Goal: Task Accomplishment & Management: Complete application form

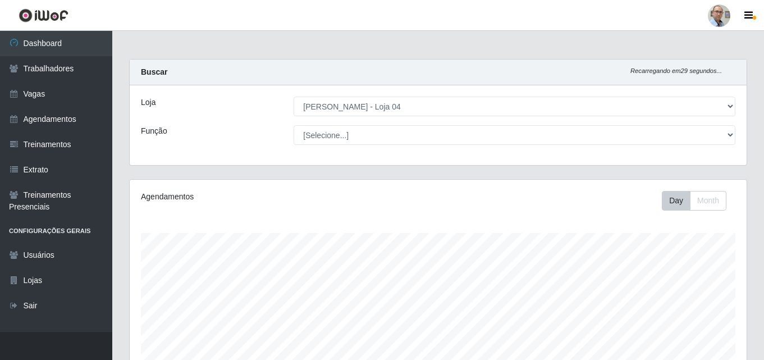
select select "251"
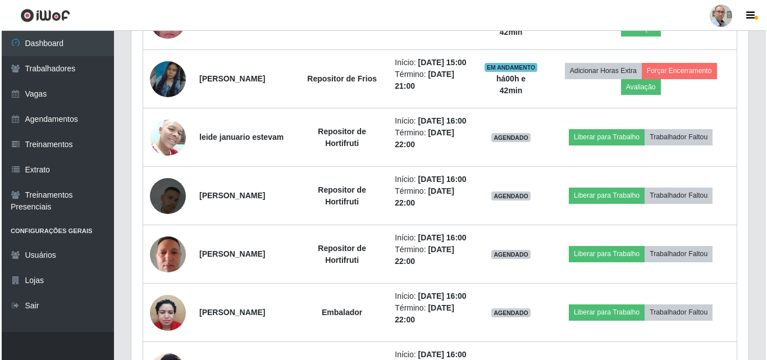
scroll to position [635, 0]
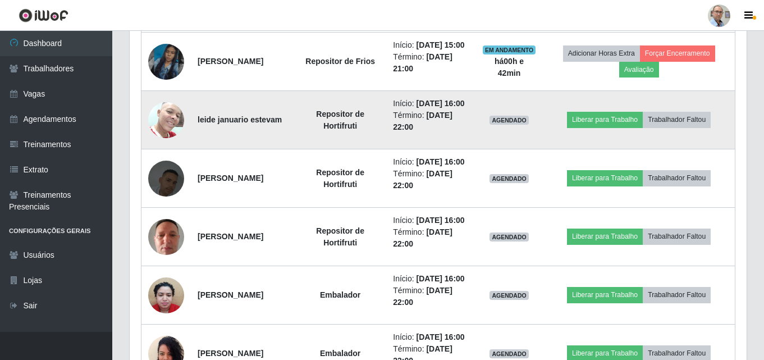
click at [172, 144] on img at bounding box center [166, 120] width 36 height 48
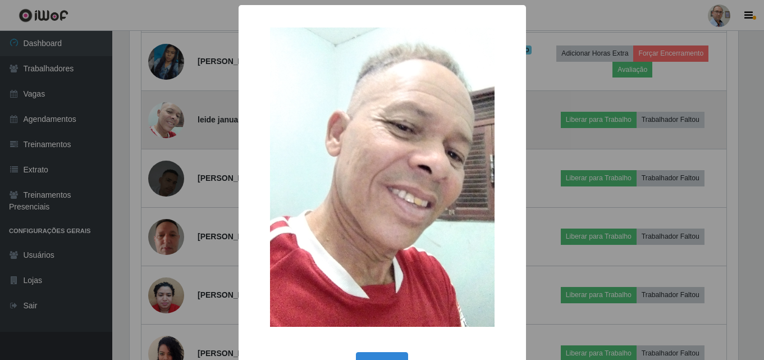
scroll to position [233, 611]
click at [172, 178] on div "× OK Cancel" at bounding box center [383, 180] width 767 height 360
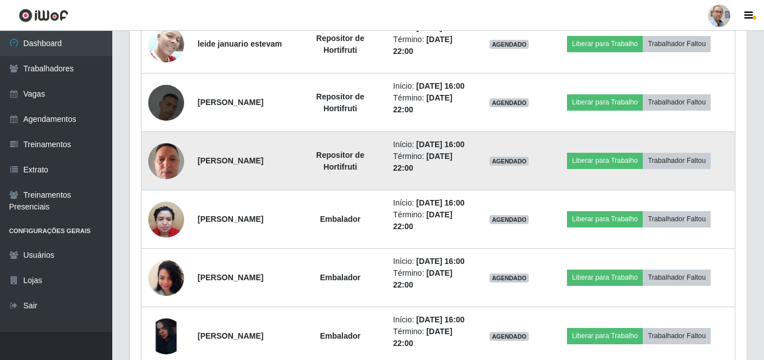
scroll to position [691, 0]
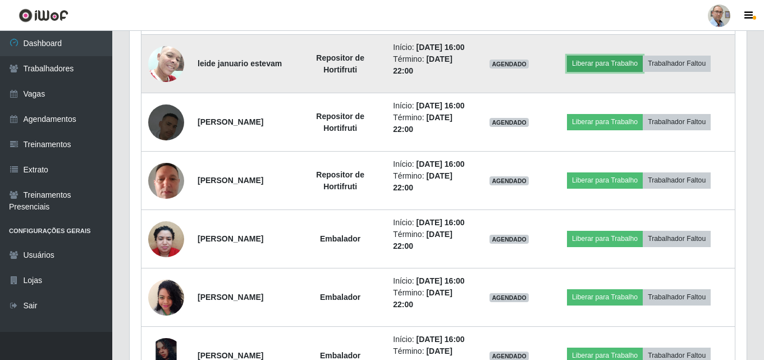
click at [620, 71] on button "Liberar para Trabalho" at bounding box center [605, 64] width 76 height 16
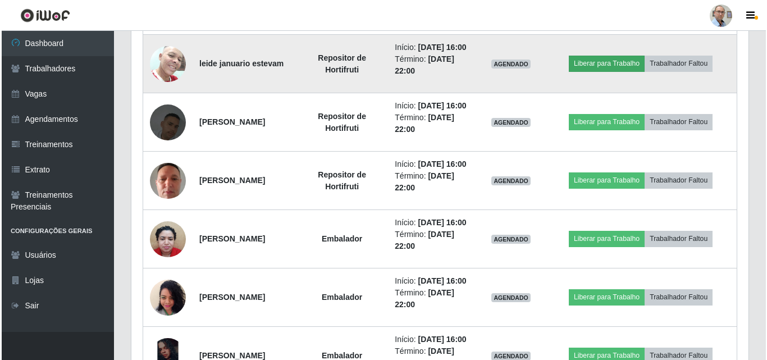
scroll to position [233, 611]
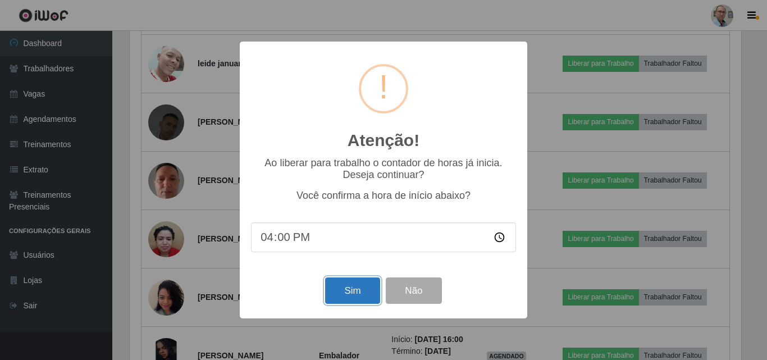
click at [344, 297] on button "Sim" at bounding box center [352, 290] width 54 height 26
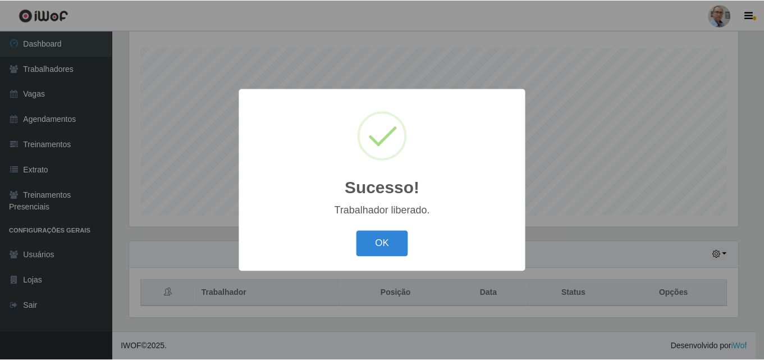
scroll to position [560924, 560546]
click at [377, 247] on button "OK" at bounding box center [383, 244] width 52 height 26
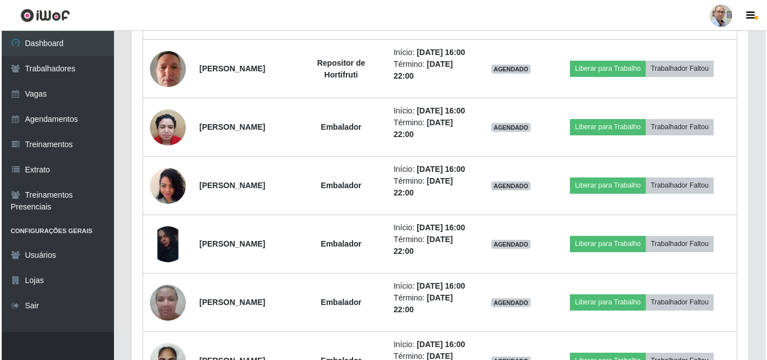
scroll to position [803, 0]
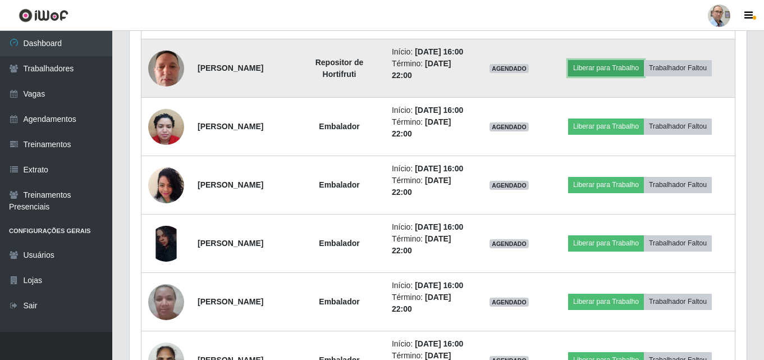
click at [621, 76] on button "Liberar para Trabalho" at bounding box center [606, 68] width 76 height 16
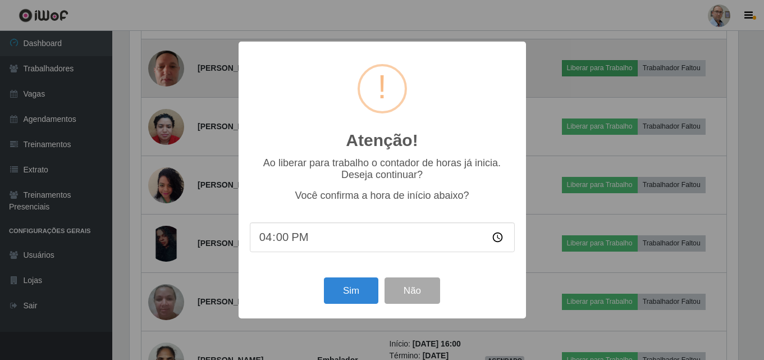
scroll to position [233, 611]
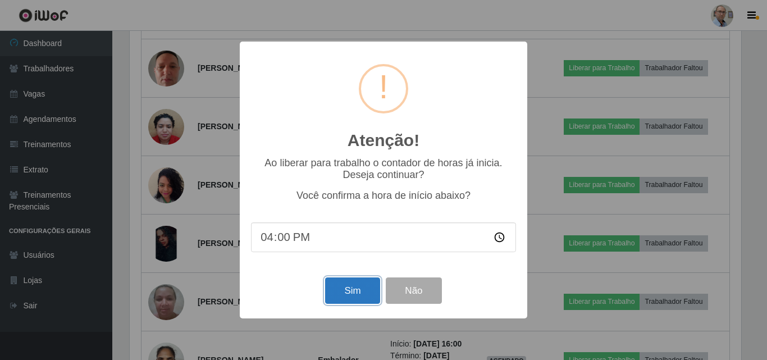
click at [357, 291] on button "Sim" at bounding box center [352, 290] width 54 height 26
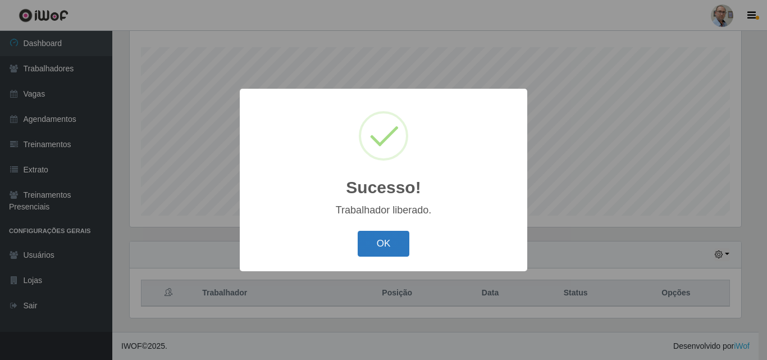
click at [379, 236] on button "OK" at bounding box center [383, 244] width 52 height 26
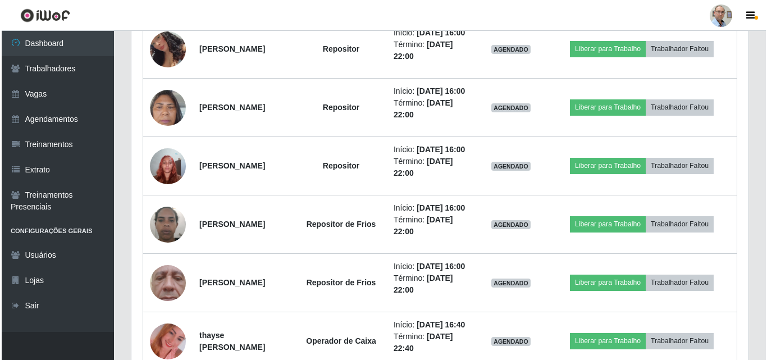
scroll to position [1308, 0]
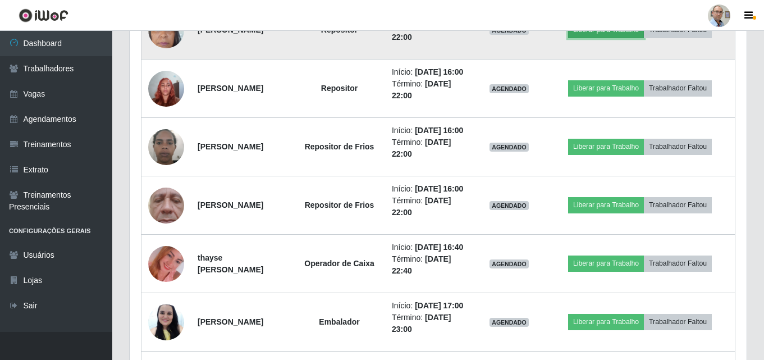
click at [615, 38] on button "Liberar para Trabalho" at bounding box center [606, 30] width 76 height 16
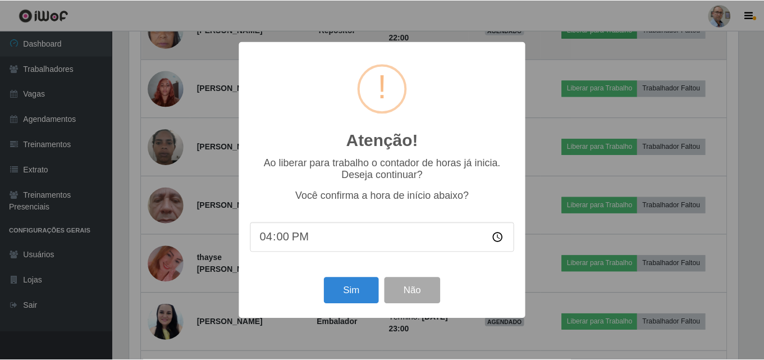
scroll to position [233, 611]
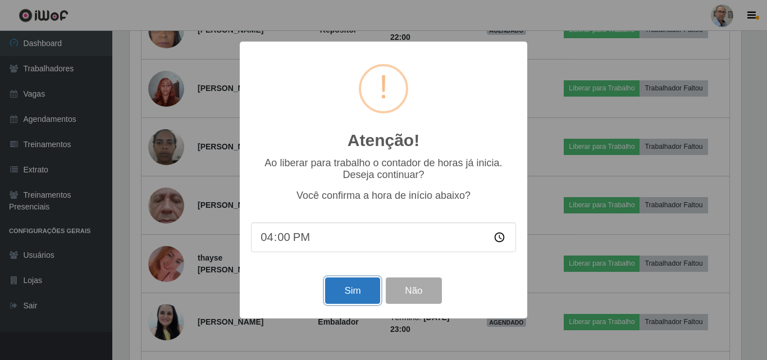
click at [356, 291] on button "Sim" at bounding box center [352, 290] width 54 height 26
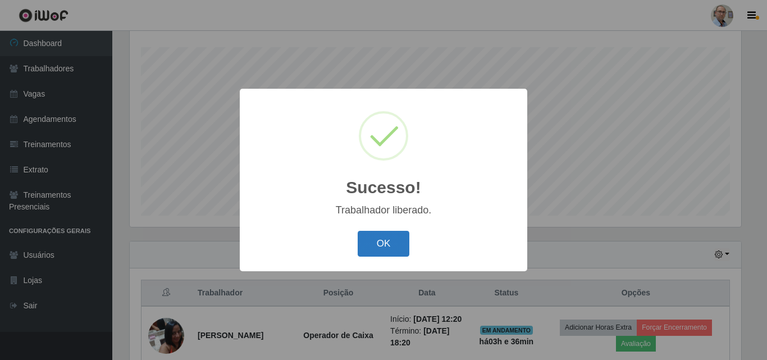
click at [383, 246] on button "OK" at bounding box center [383, 244] width 52 height 26
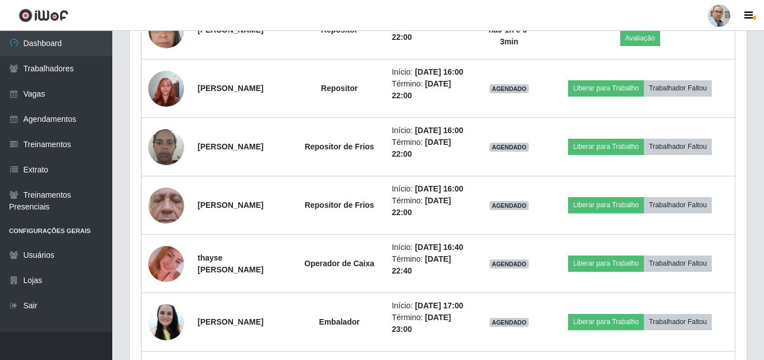
scroll to position [1364, 0]
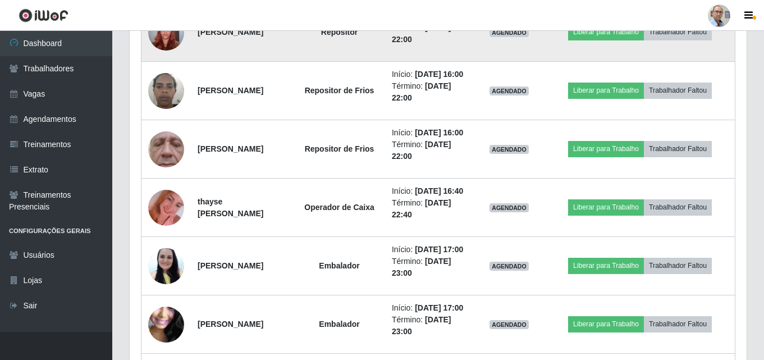
click at [171, 56] on img at bounding box center [166, 32] width 36 height 48
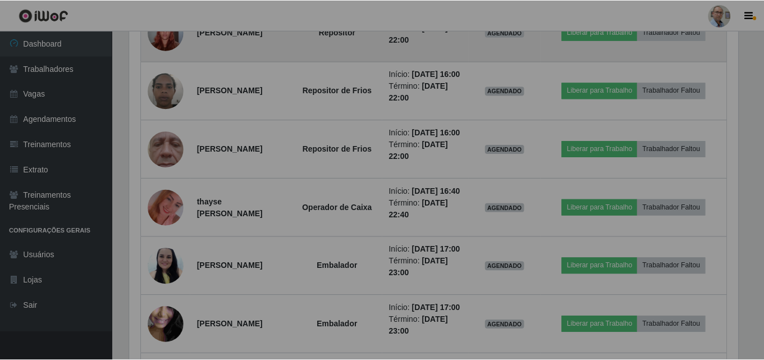
scroll to position [233, 617]
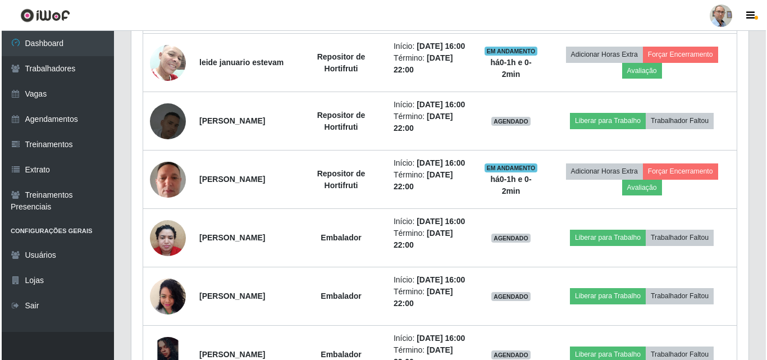
scroll to position [691, 0]
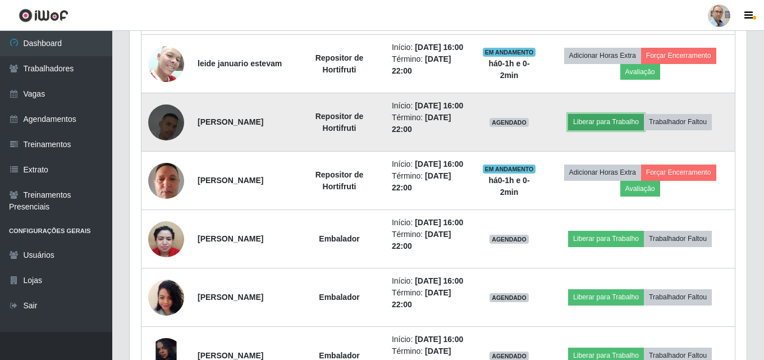
click at [611, 130] on button "Liberar para Trabalho" at bounding box center [606, 122] width 76 height 16
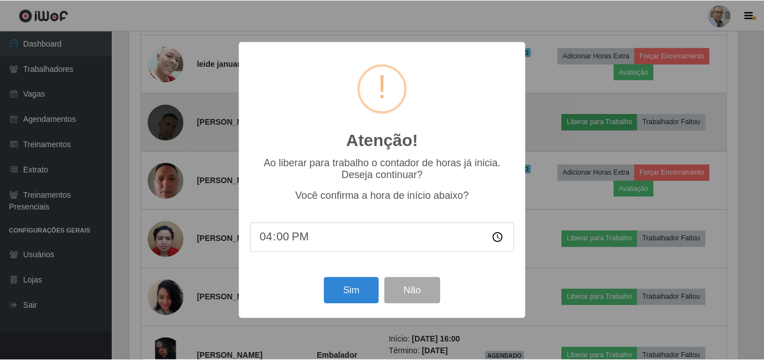
scroll to position [233, 611]
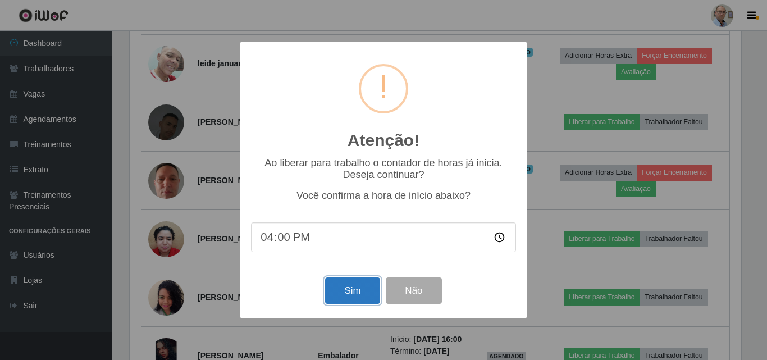
click at [355, 294] on button "Sim" at bounding box center [352, 290] width 54 height 26
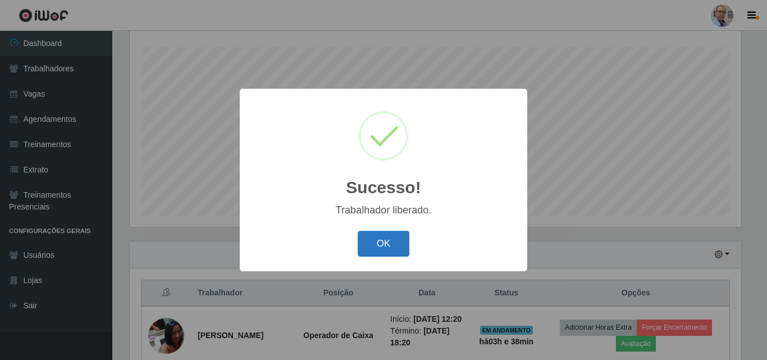
click at [383, 245] on button "OK" at bounding box center [383, 244] width 52 height 26
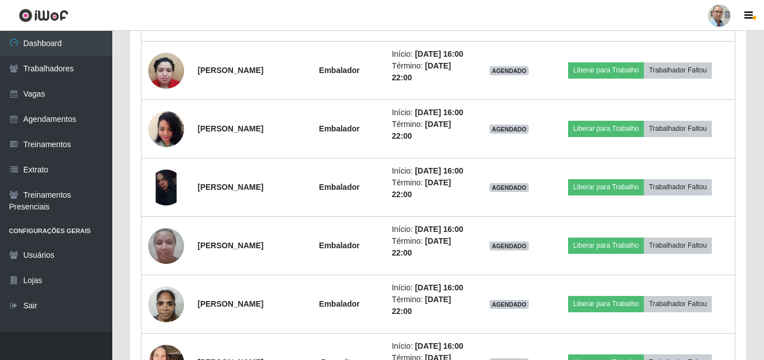
scroll to position [915, 0]
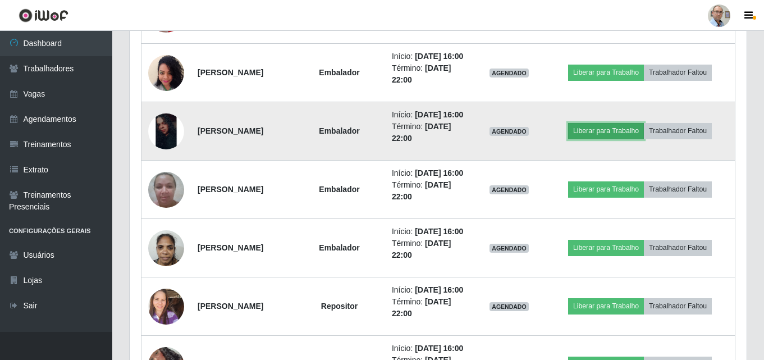
click at [611, 139] on button "Liberar para Trabalho" at bounding box center [606, 131] width 76 height 16
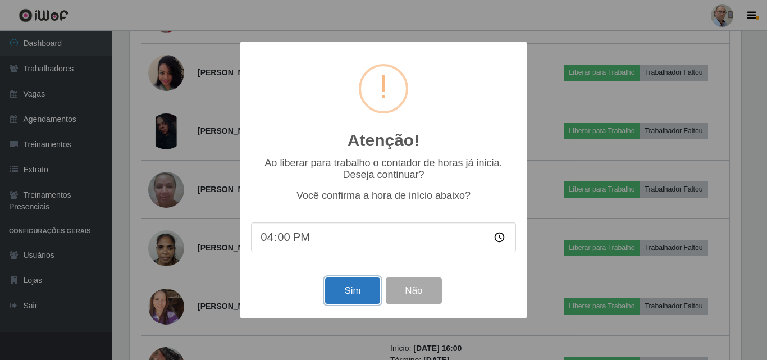
click at [348, 285] on button "Sim" at bounding box center [352, 290] width 54 height 26
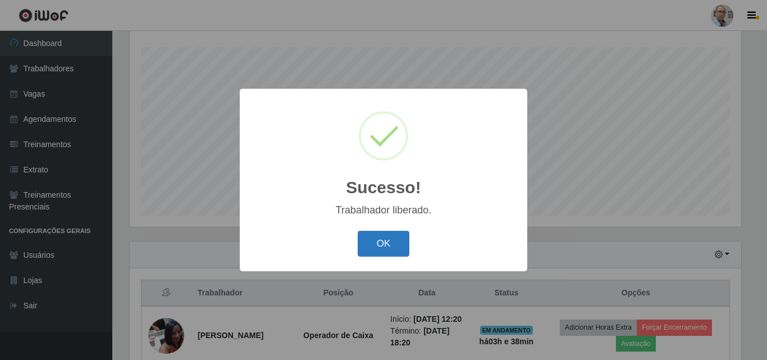
click at [378, 241] on button "OK" at bounding box center [383, 244] width 52 height 26
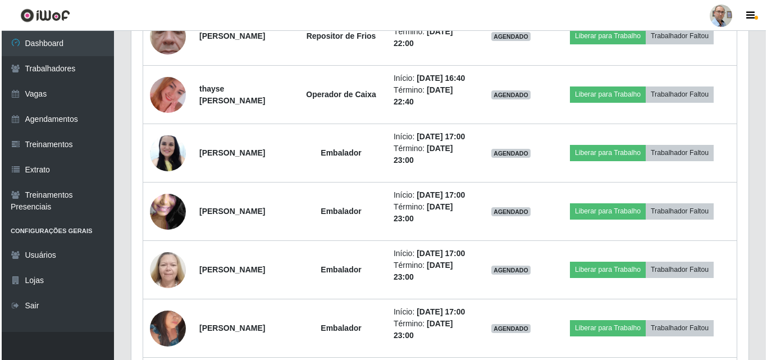
scroll to position [1476, 0]
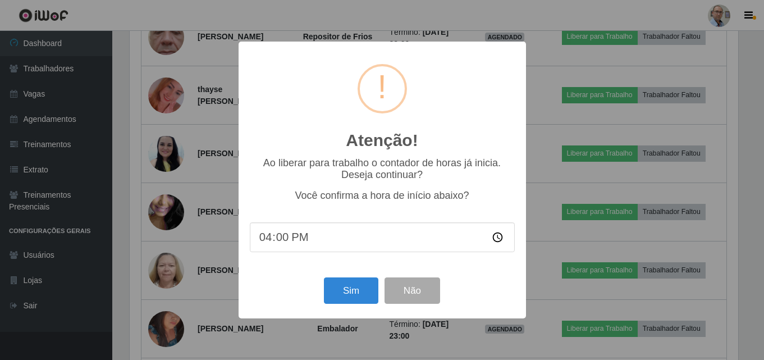
scroll to position [233, 611]
click at [354, 287] on button "Sim" at bounding box center [352, 290] width 54 height 26
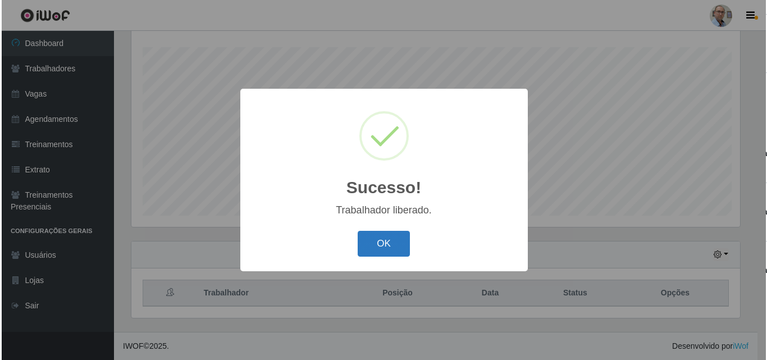
scroll to position [560924, 560546]
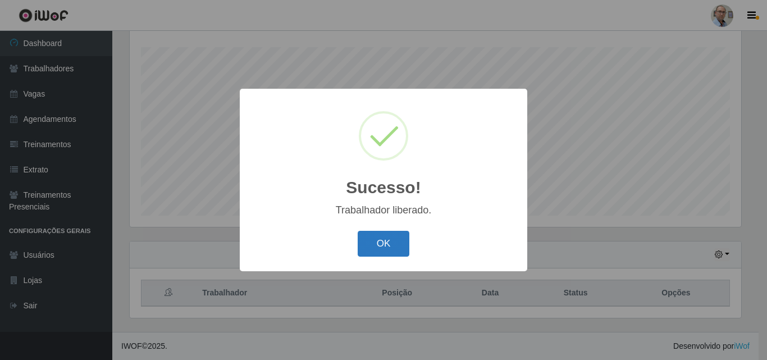
click at [386, 241] on button "OK" at bounding box center [383, 244] width 52 height 26
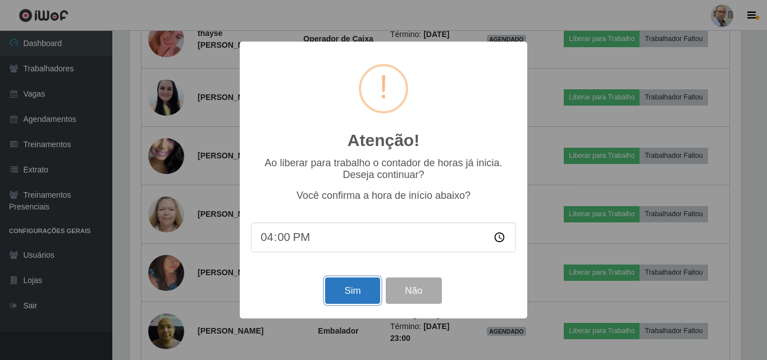
click at [359, 287] on button "Sim" at bounding box center [352, 290] width 54 height 26
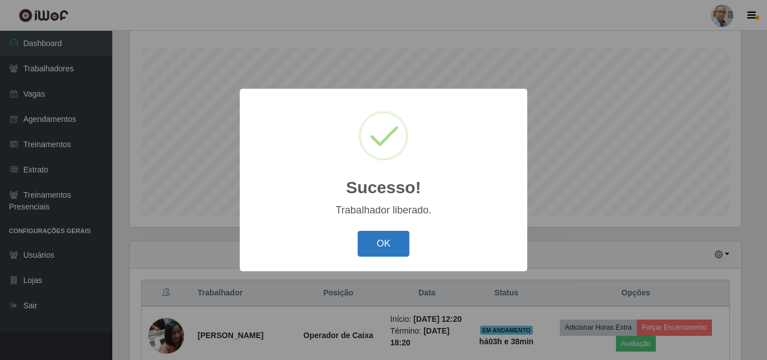
click at [389, 247] on button "OK" at bounding box center [383, 244] width 52 height 26
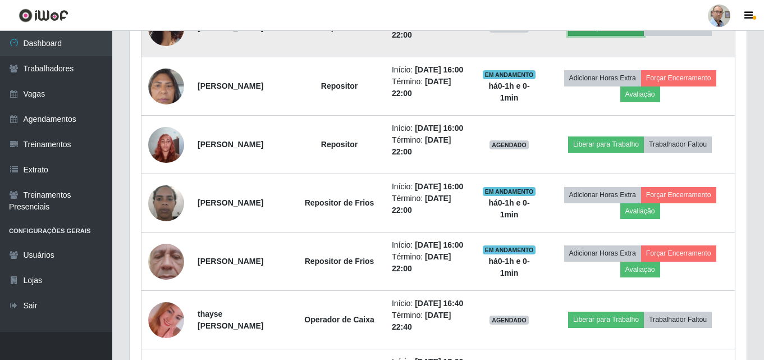
click at [622, 35] on button "Liberar para Trabalho" at bounding box center [606, 28] width 76 height 16
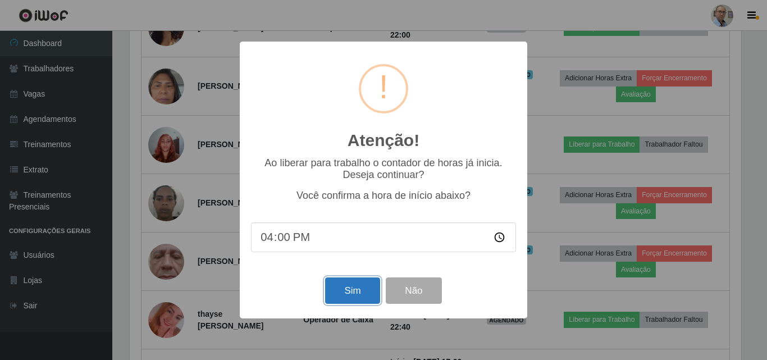
click at [345, 290] on button "Sim" at bounding box center [352, 290] width 54 height 26
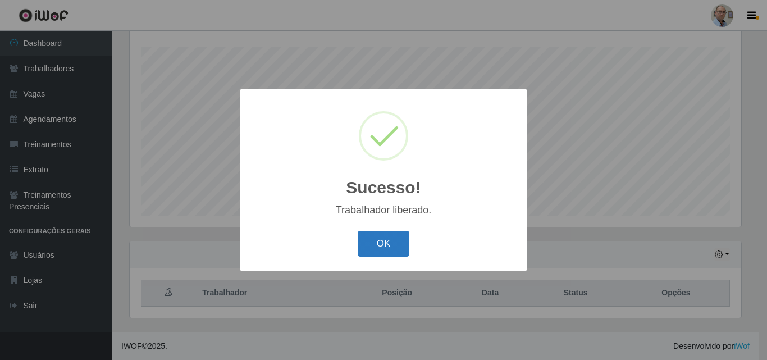
click at [386, 237] on button "OK" at bounding box center [383, 244] width 52 height 26
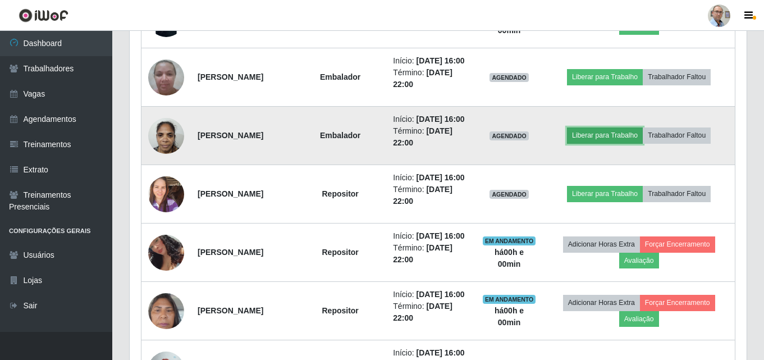
click at [612, 143] on button "Liberar para Trabalho" at bounding box center [605, 135] width 76 height 16
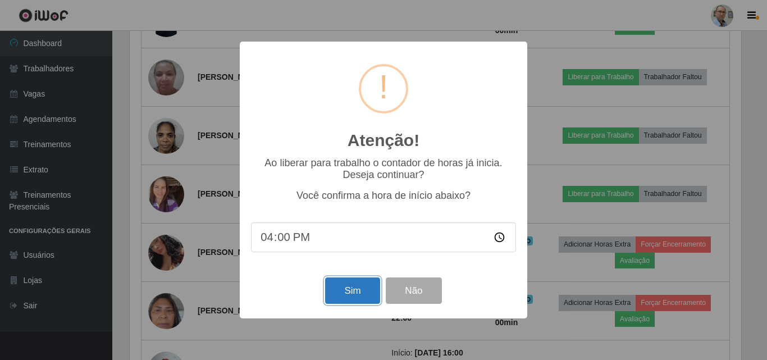
click at [345, 295] on button "Sim" at bounding box center [352, 290] width 54 height 26
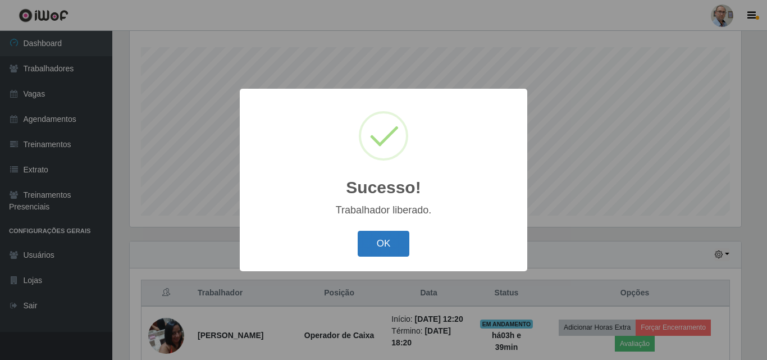
click at [375, 244] on button "OK" at bounding box center [383, 244] width 52 height 26
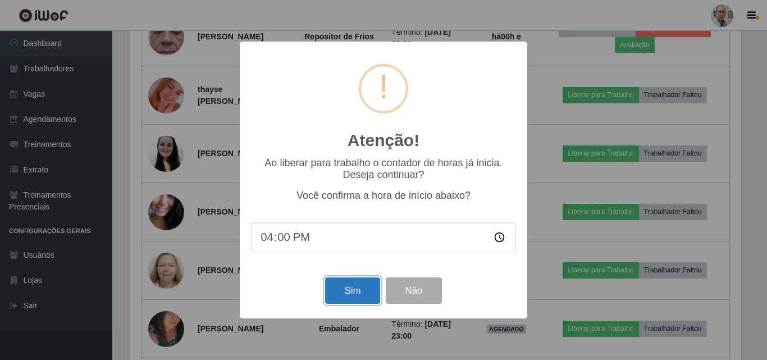
click at [341, 297] on button "Sim" at bounding box center [352, 290] width 54 height 26
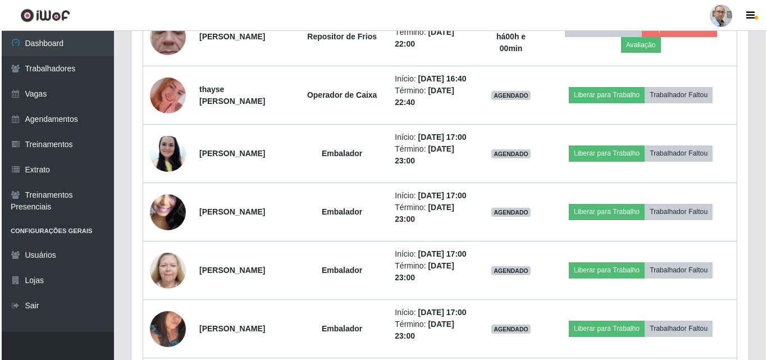
scroll to position [186, 0]
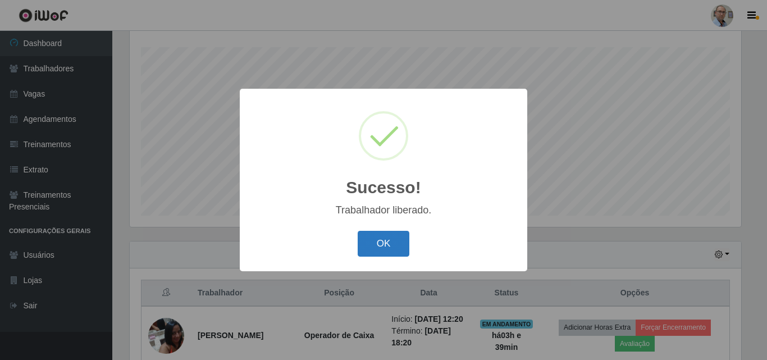
click at [384, 238] on button "OK" at bounding box center [383, 244] width 52 height 26
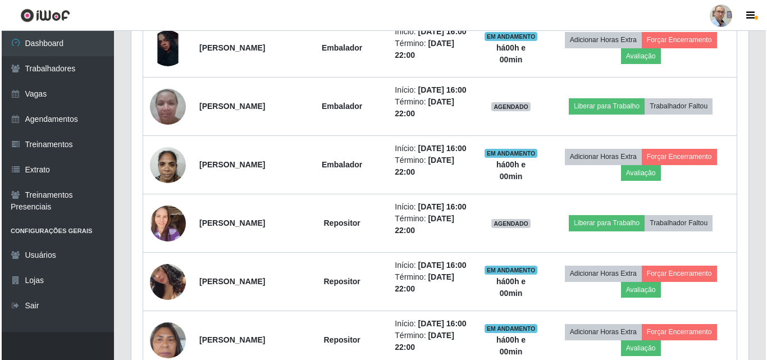
scroll to position [1140, 0]
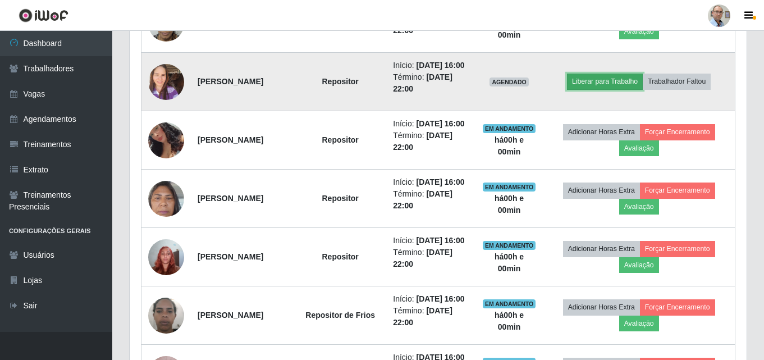
click at [613, 89] on button "Liberar para Trabalho" at bounding box center [605, 82] width 76 height 16
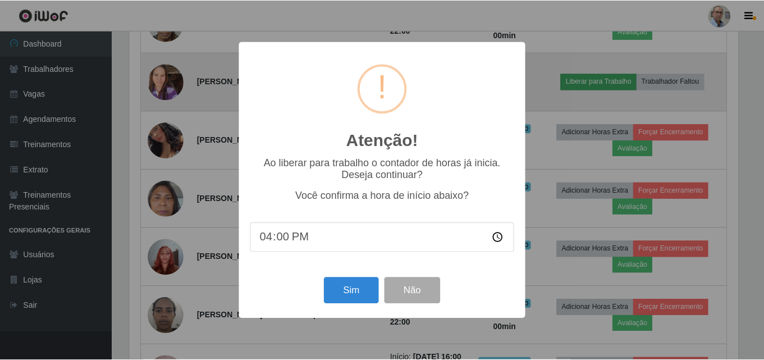
scroll to position [233, 611]
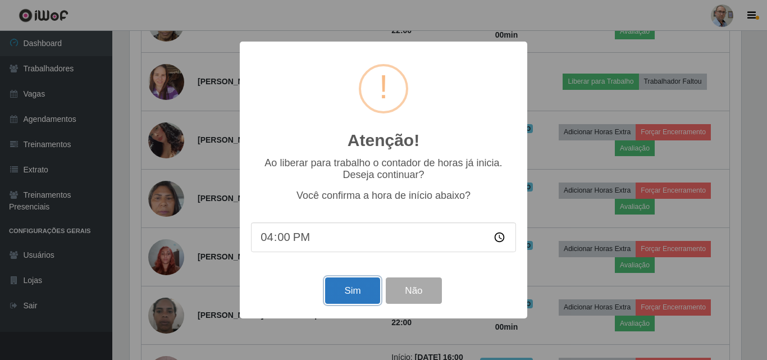
click at [354, 304] on button "Sim" at bounding box center [352, 290] width 54 height 26
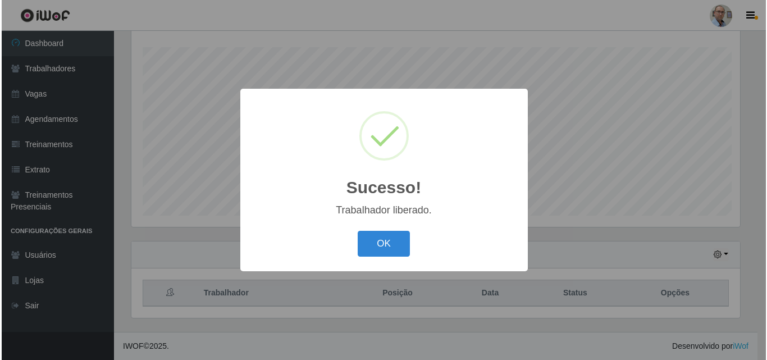
scroll to position [186, 0]
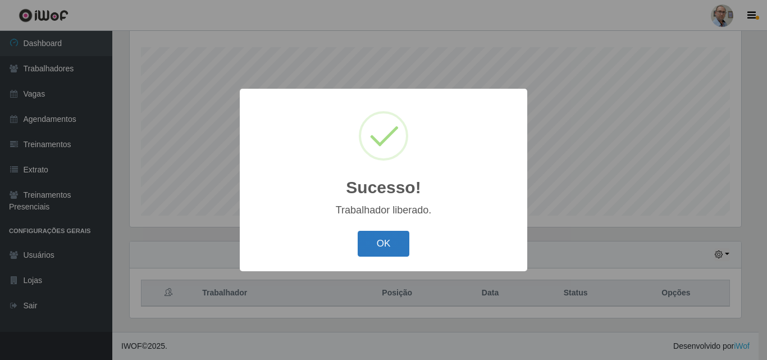
click at [378, 245] on button "OK" at bounding box center [383, 244] width 52 height 26
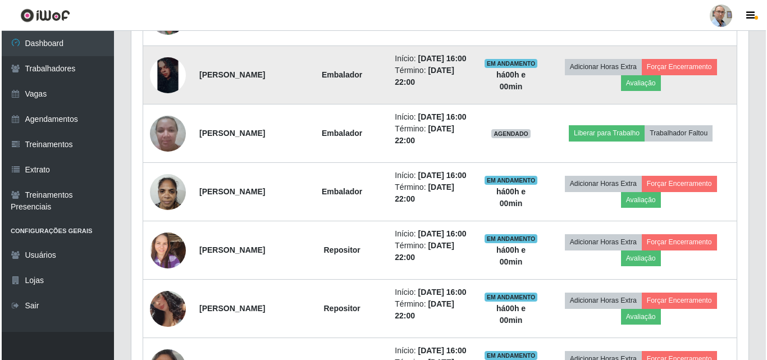
scroll to position [1027, 0]
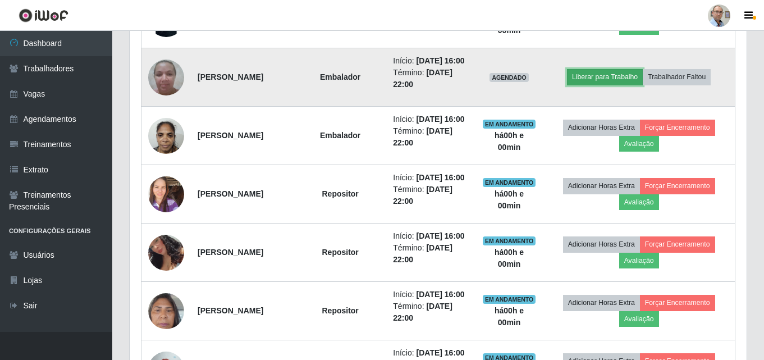
click at [610, 85] on button "Liberar para Trabalho" at bounding box center [605, 77] width 76 height 16
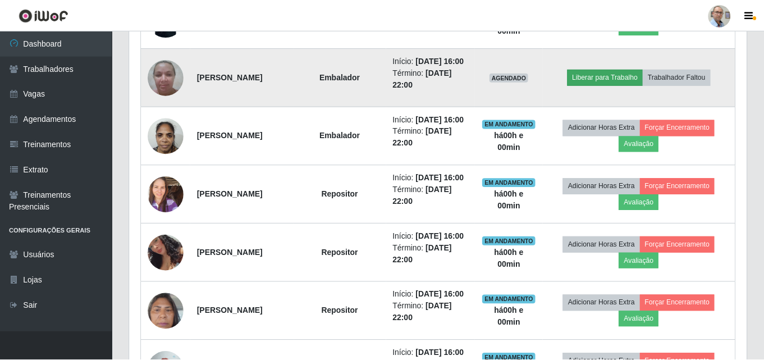
scroll to position [233, 611]
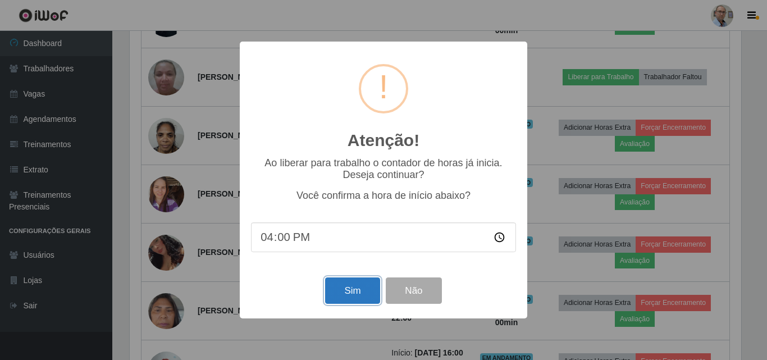
click at [350, 290] on button "Sim" at bounding box center [352, 290] width 54 height 26
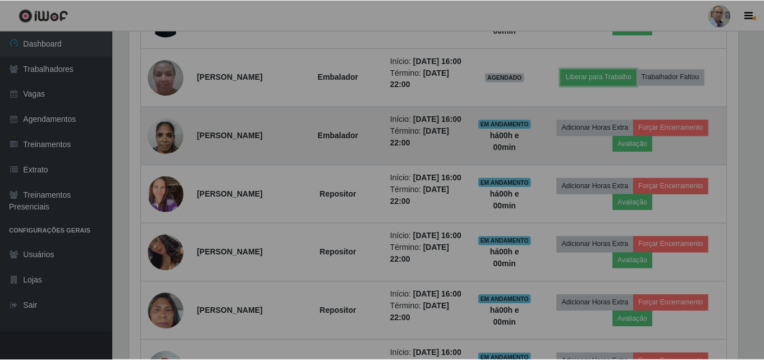
scroll to position [560924, 560541]
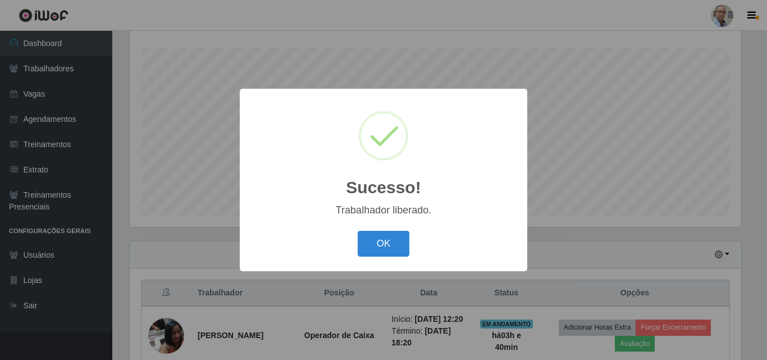
click at [377, 228] on div "OK Cancel" at bounding box center [383, 243] width 265 height 32
click at [383, 240] on button "OK" at bounding box center [383, 244] width 52 height 26
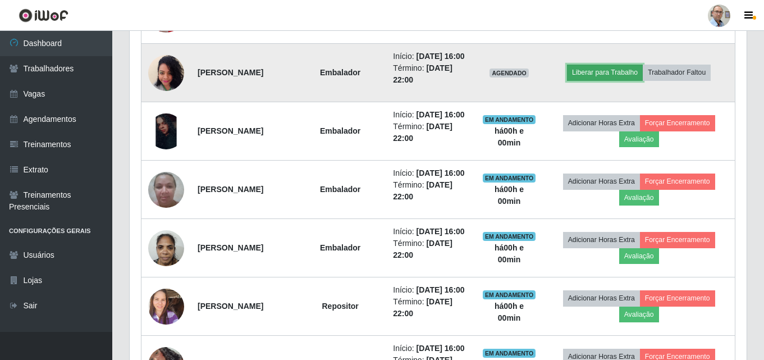
click at [607, 80] on button "Liberar para Trabalho" at bounding box center [605, 73] width 76 height 16
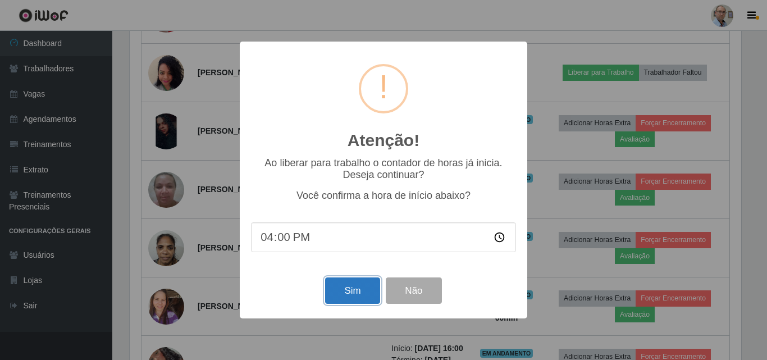
click at [352, 287] on button "Sim" at bounding box center [352, 290] width 54 height 26
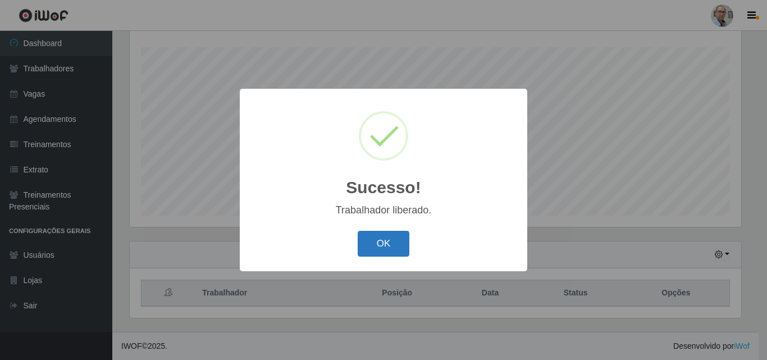
click at [386, 248] on button "OK" at bounding box center [383, 244] width 52 height 26
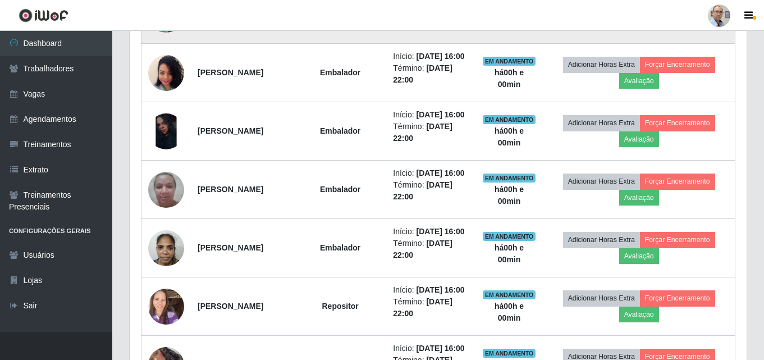
drag, startPoint x: 613, startPoint y: 114, endPoint x: 608, endPoint y: 105, distance: 9.5
click at [613, 44] on td "Liberar para Trabalho Trabalhador Faltou" at bounding box center [639, 14] width 192 height 58
click at [607, 22] on button "Liberar para Trabalho" at bounding box center [605, 14] width 76 height 16
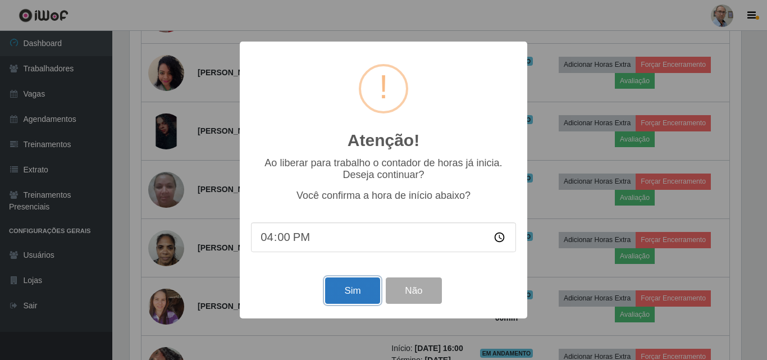
click at [359, 296] on button "Sim" at bounding box center [352, 290] width 54 height 26
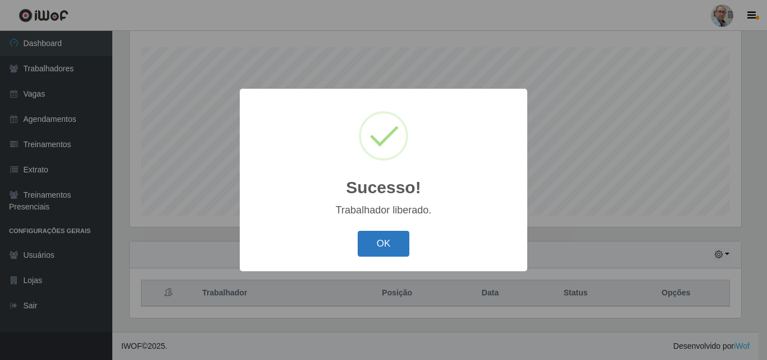
click at [379, 250] on button "OK" at bounding box center [383, 244] width 52 height 26
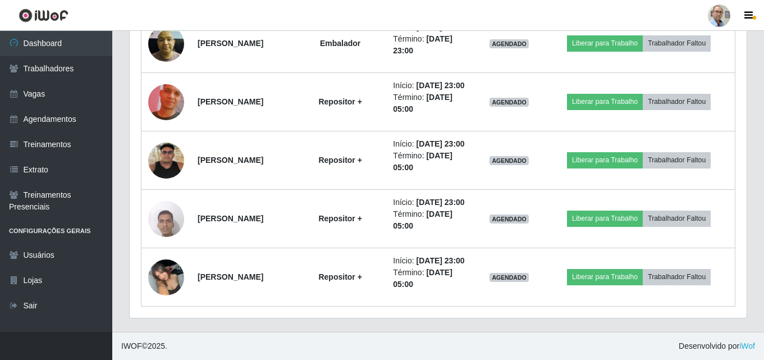
scroll to position [2094, 0]
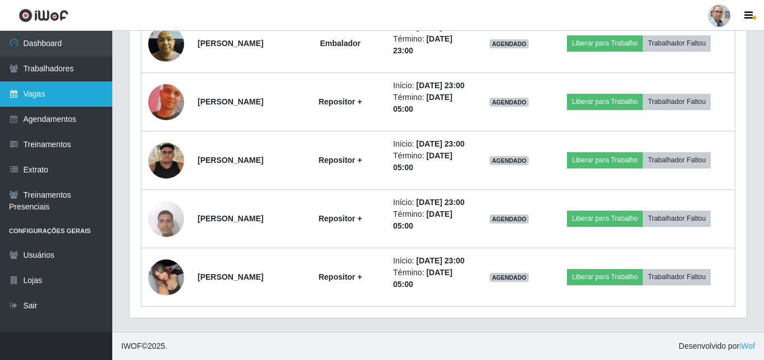
click at [32, 91] on link "Vagas" at bounding box center [56, 93] width 112 height 25
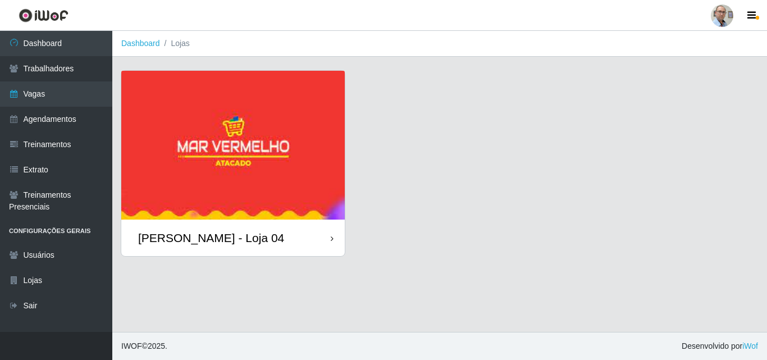
click at [185, 241] on div "[PERSON_NAME] - Loja 04" at bounding box center [211, 238] width 146 height 14
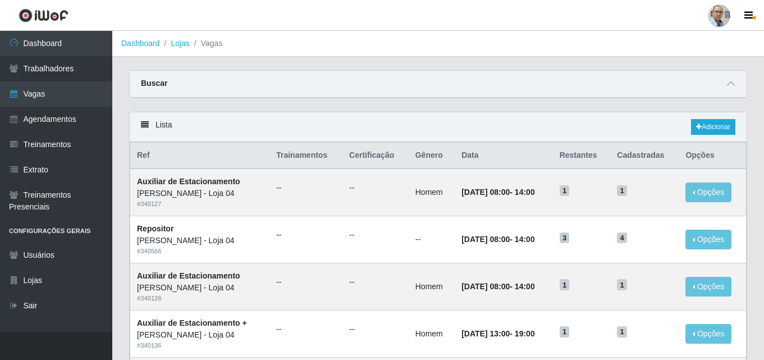
click at [729, 89] on span at bounding box center [730, 83] width 13 height 13
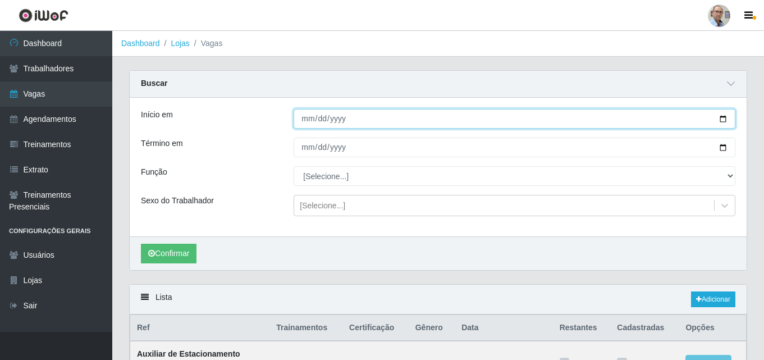
click at [721, 121] on input "Início em" at bounding box center [514, 119] width 442 height 20
type input "[DATE]"
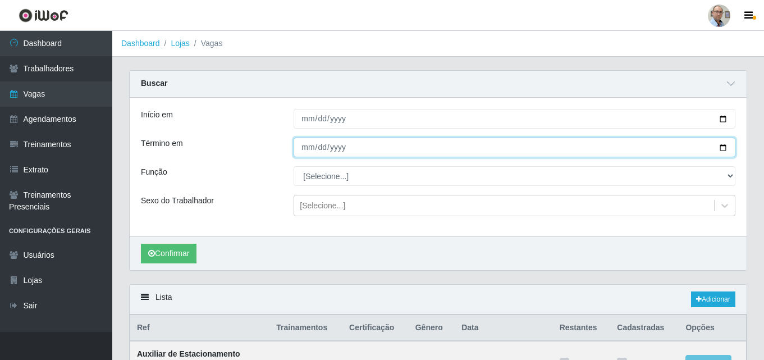
click at [723, 146] on input "Término em" at bounding box center [514, 147] width 442 height 20
type input "[DATE]"
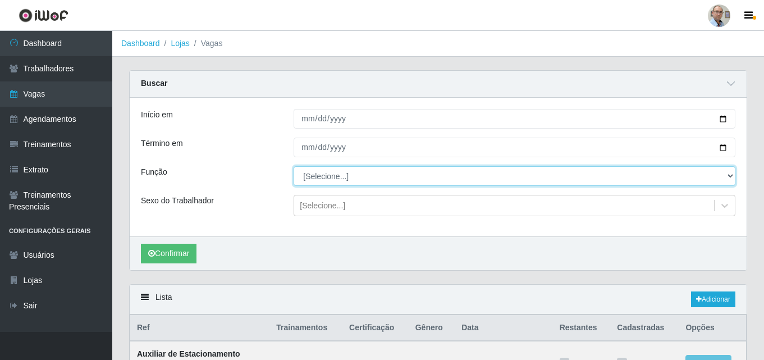
click at [328, 175] on select "[Selecione...] ASG ASG + ASG ++ Auxiliar de Depósito Auxiliar de Depósito + Aux…" at bounding box center [514, 176] width 442 height 20
click at [293, 167] on select "[Selecione...] ASG ASG + ASG ++ Auxiliar de Depósito Auxiliar de Depósito + Aux…" at bounding box center [514, 176] width 442 height 20
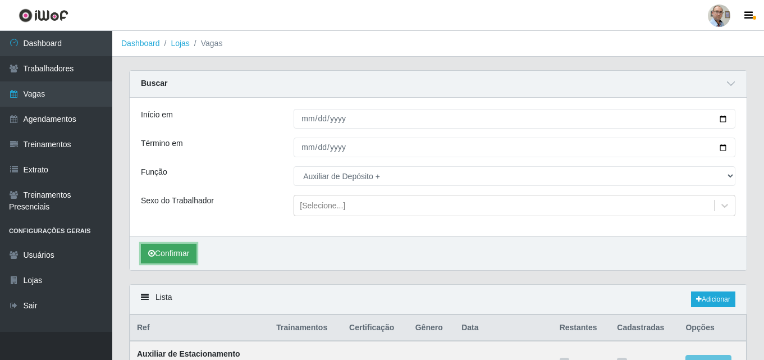
click at [169, 254] on button "Confirmar" at bounding box center [169, 254] width 56 height 20
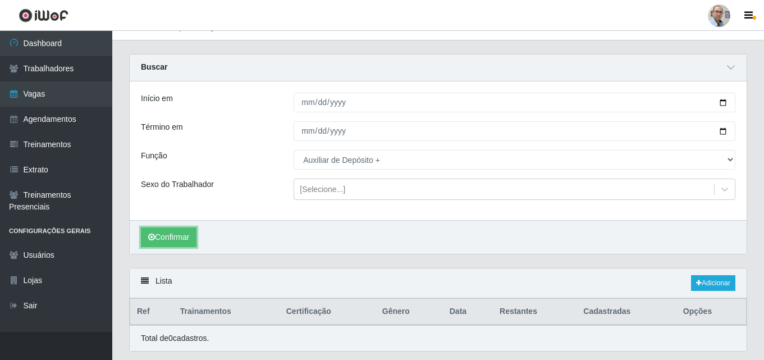
scroll to position [50, 0]
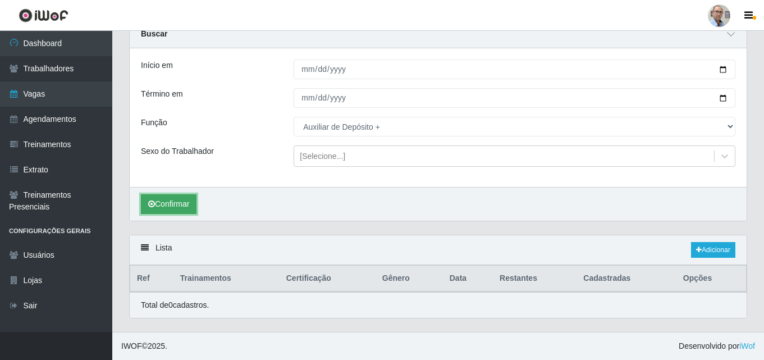
click at [178, 204] on button "Confirmar" at bounding box center [169, 204] width 56 height 20
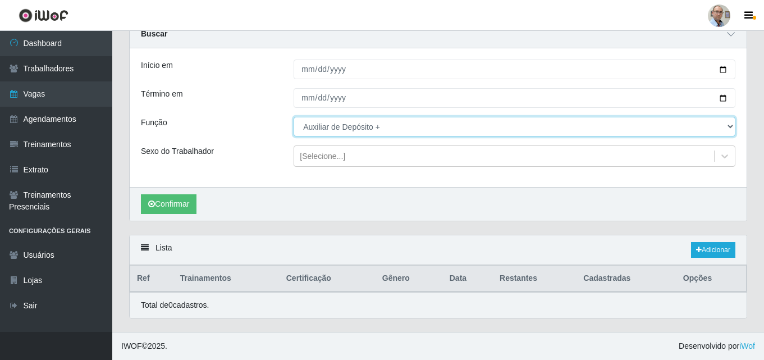
click at [382, 128] on select "[Selecione...] ASG ASG + ASG ++ Auxiliar de Depósito Auxiliar de Depósito + Aux…" at bounding box center [514, 127] width 442 height 20
click at [293, 117] on select "[Selecione...] ASG ASG + ASG ++ Auxiliar de Depósito Auxiliar de Depósito + Aux…" at bounding box center [514, 127] width 442 height 20
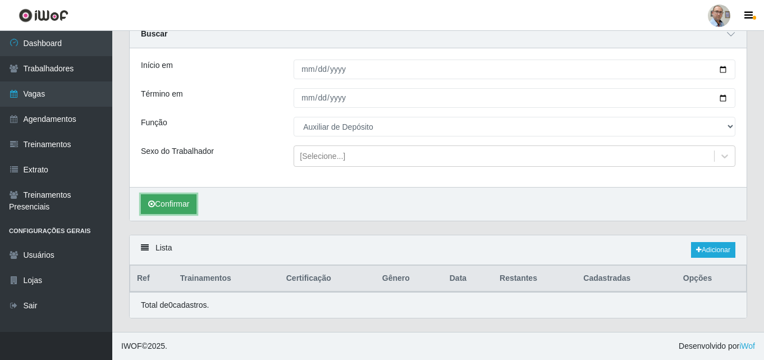
click at [173, 206] on button "Confirmar" at bounding box center [169, 204] width 56 height 20
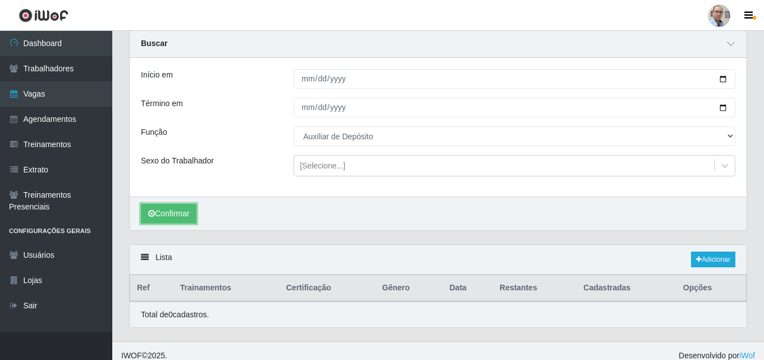
scroll to position [50, 0]
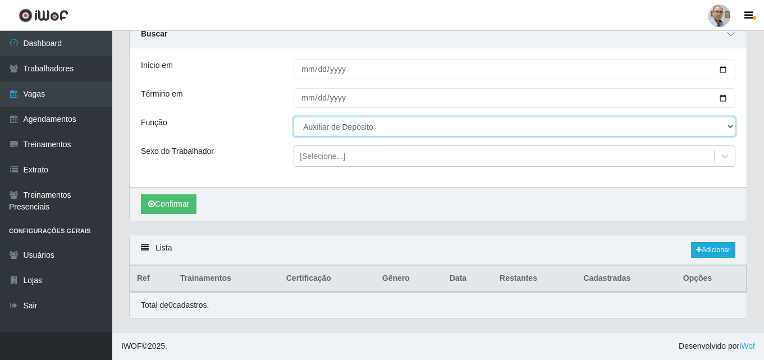
click at [375, 126] on select "[Selecione...] ASG ASG + ASG ++ Auxiliar de Depósito Auxiliar de Depósito + Aux…" at bounding box center [514, 127] width 442 height 20
select select "110"
click at [293, 117] on select "[Selecione...] ASG ASG + ASG ++ Auxiliar de Depósito Auxiliar de Depósito + Aux…" at bounding box center [514, 127] width 442 height 20
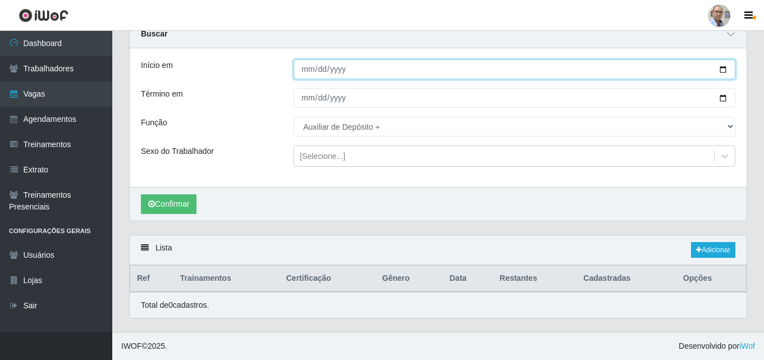
click at [725, 66] on input "[DATE]" at bounding box center [514, 69] width 442 height 20
type input "[DATE]"
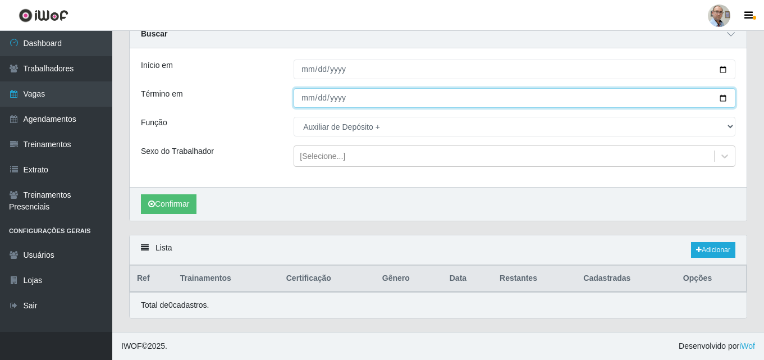
drag, startPoint x: 726, startPoint y: 98, endPoint x: 720, endPoint y: 97, distance: 5.7
click at [725, 97] on input "[DATE]" at bounding box center [514, 98] width 442 height 20
type input "[DATE]"
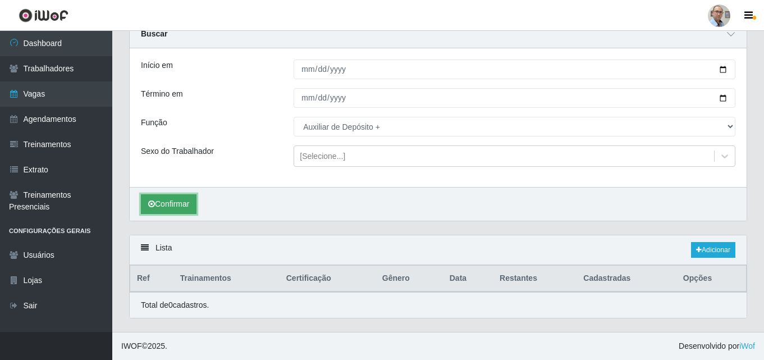
click at [160, 204] on button "Confirmar" at bounding box center [169, 204] width 56 height 20
click at [714, 247] on link "Adicionar" at bounding box center [713, 250] width 44 height 16
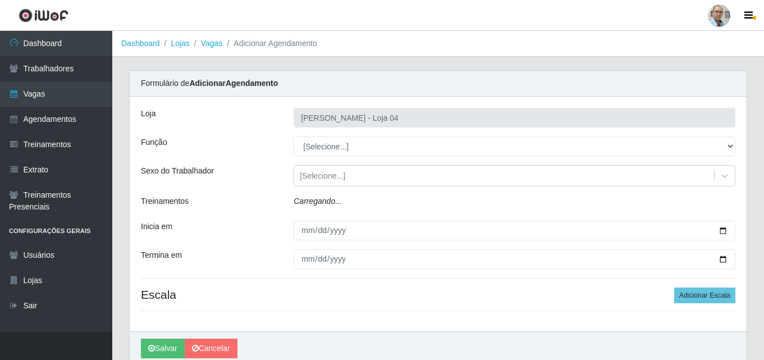
type input "[PERSON_NAME] - Loja 04"
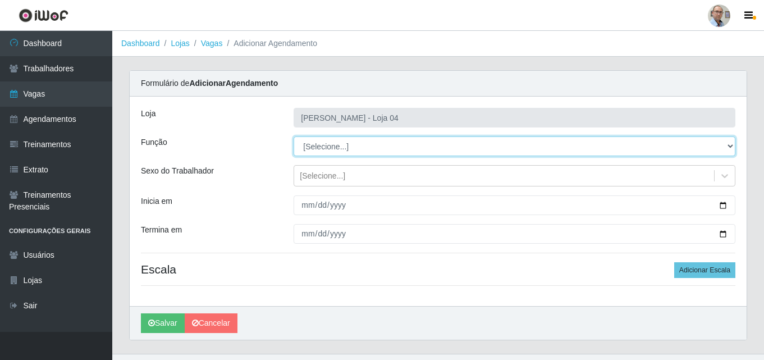
click at [342, 146] on select "[Selecione...] ASG ASG + ASG ++ Auxiliar de Depósito Auxiliar de Depósito + Aux…" at bounding box center [514, 146] width 442 height 20
select select "110"
click at [293, 136] on select "[Selecione...] ASG ASG + ASG ++ Auxiliar de Depósito Auxiliar de Depósito + Aux…" at bounding box center [514, 146] width 442 height 20
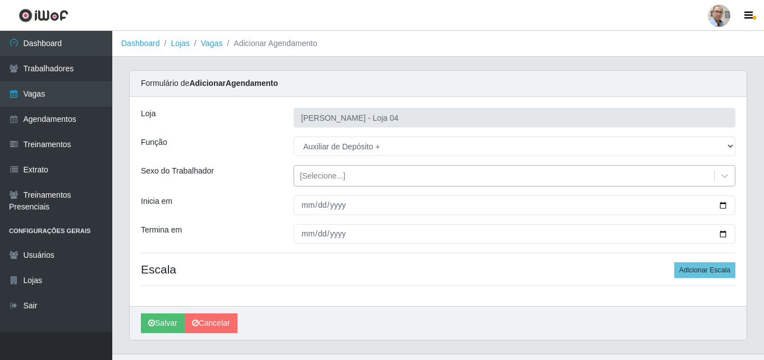
click at [336, 173] on div "[Selecione...]" at bounding box center [322, 176] width 45 height 12
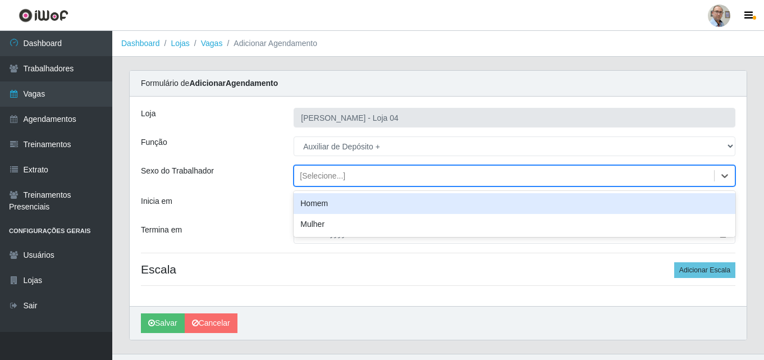
click at [314, 207] on div "Homem" at bounding box center [514, 203] width 442 height 21
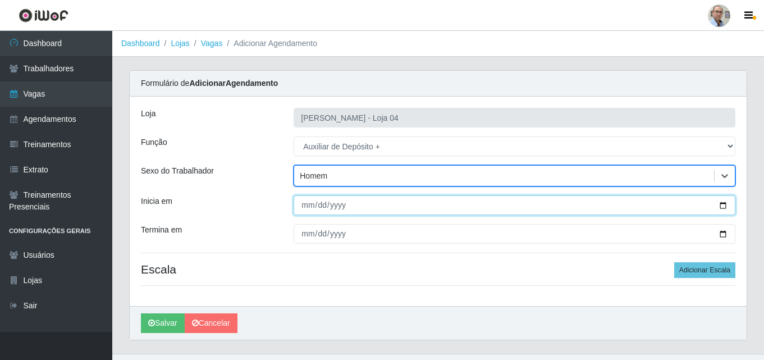
click at [721, 205] on input "Inicia em" at bounding box center [514, 205] width 442 height 20
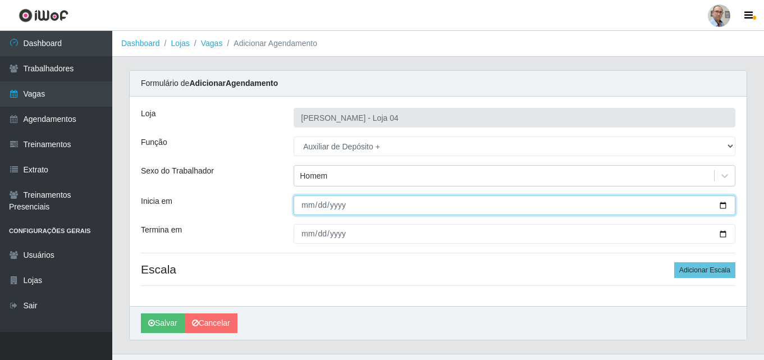
type input "[DATE]"
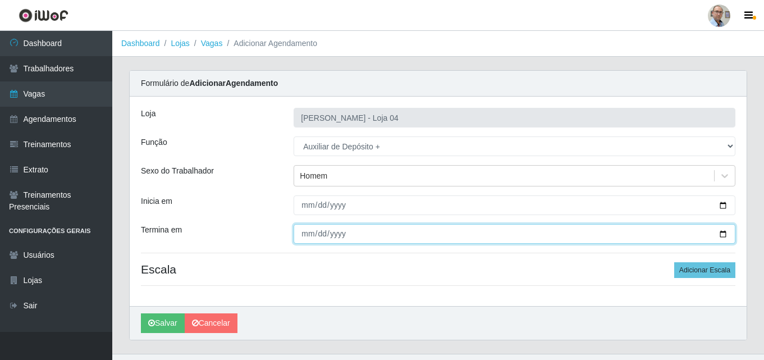
click at [723, 233] on input "Termina em" at bounding box center [514, 234] width 442 height 20
type input "[DATE]"
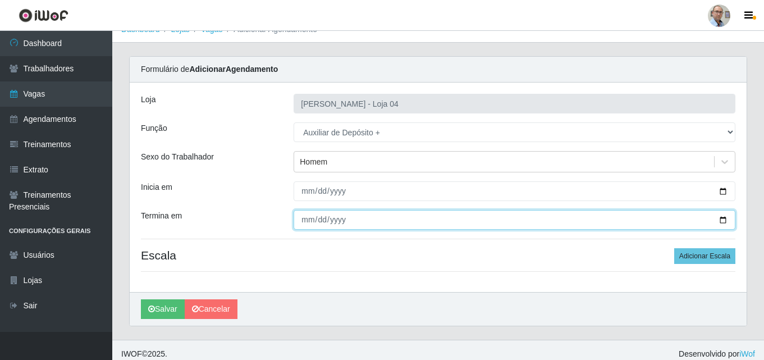
scroll to position [22, 0]
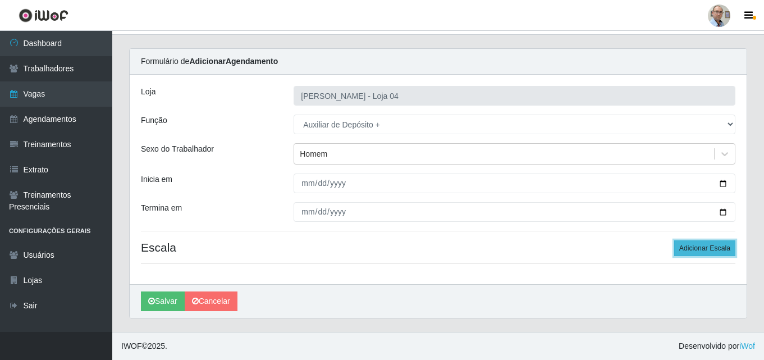
click at [698, 250] on button "Adicionar Escala" at bounding box center [704, 248] width 61 height 16
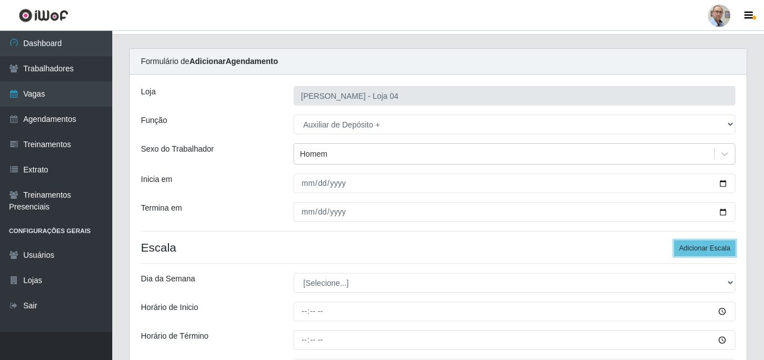
scroll to position [78, 0]
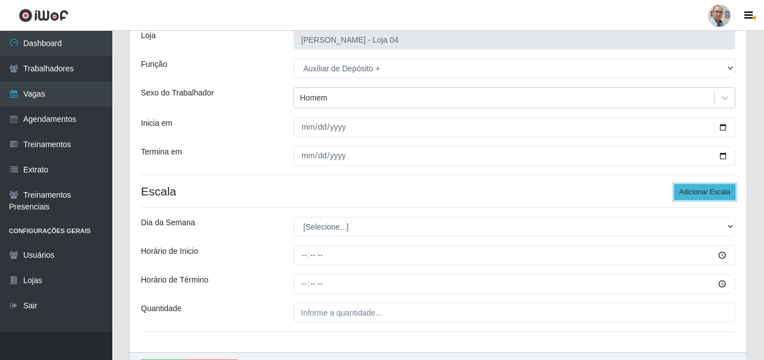
click at [705, 191] on button "Adicionar Escala" at bounding box center [704, 192] width 61 height 16
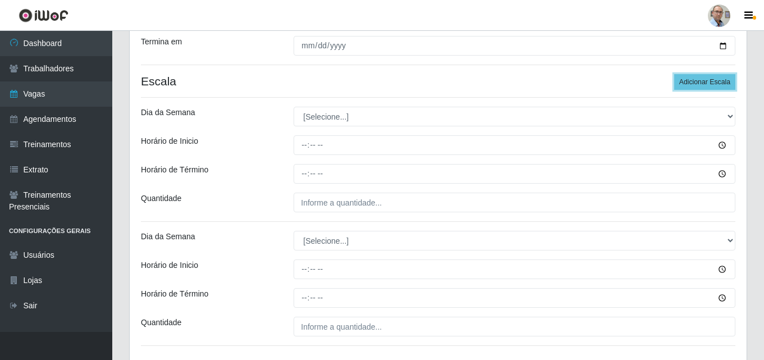
scroll to position [190, 0]
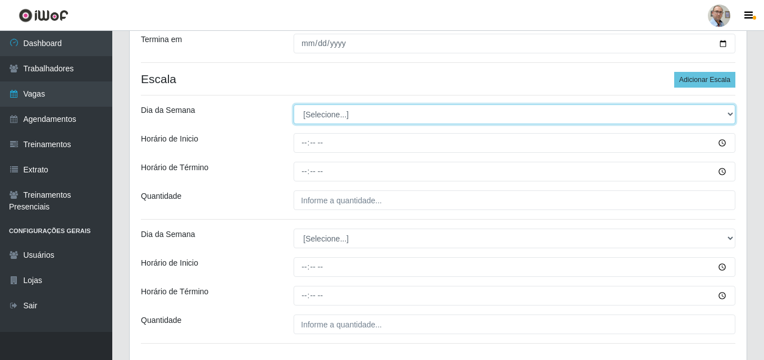
click at [343, 108] on select "[Selecione...] Segunda Terça Quarta Quinta Sexta Sábado Domingo" at bounding box center [514, 114] width 442 height 20
select select "5"
click at [293, 104] on select "[Selecione...] Segunda Terça Quarta Quinta Sexta Sábado Domingo" at bounding box center [514, 114] width 442 height 20
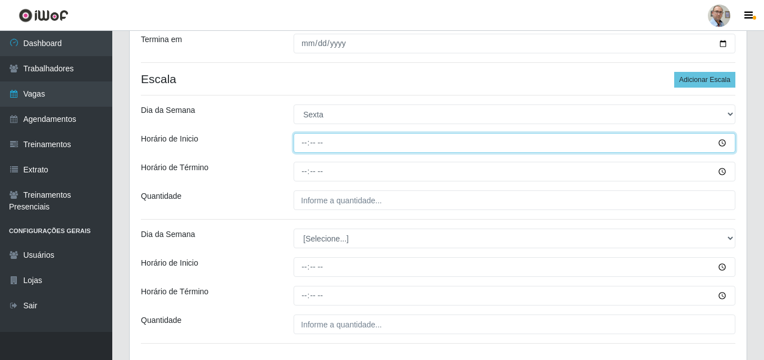
drag, startPoint x: 303, startPoint y: 140, endPoint x: 342, endPoint y: 172, distance: 49.9
click at [342, 172] on div "Loja Mar Vermelho - Loja 04 Função [Selecione...] ASG ASG + ASG ++ Auxiliar de …" at bounding box center [438, 134] width 617 height 457
type input "23:00"
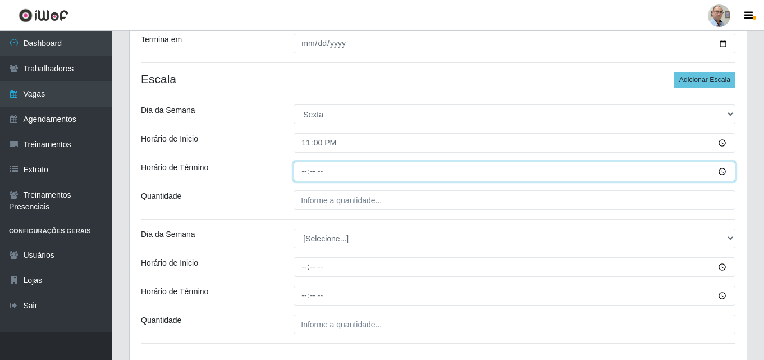
type input "05:00"
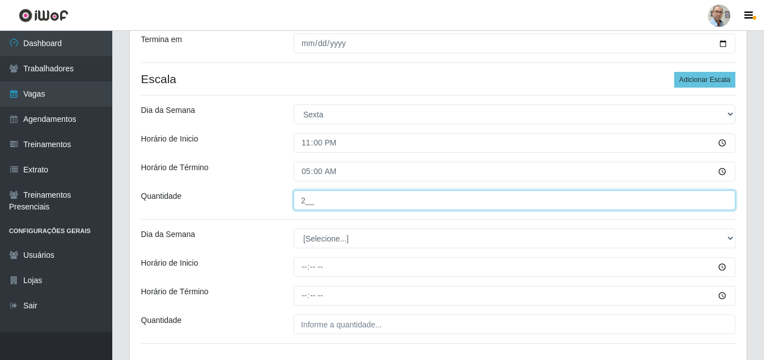
type input "2__"
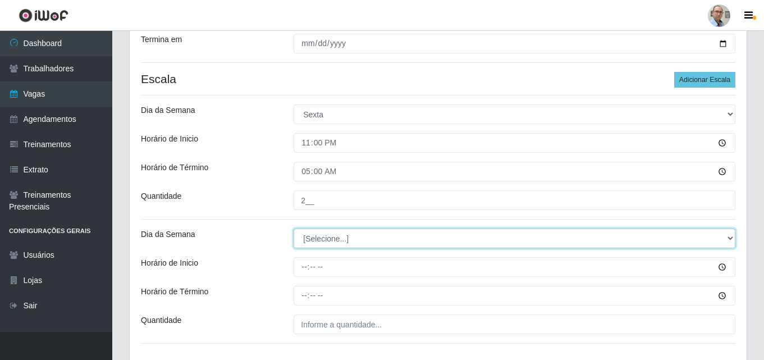
click at [328, 230] on select "[Selecione...] Segunda Terça Quarta Quinta Sexta Sábado Domingo" at bounding box center [514, 238] width 442 height 20
select select "6"
click at [293, 228] on select "[Selecione...] Segunda Terça Quarta Quinta Sexta Sábado Domingo" at bounding box center [514, 238] width 442 height 20
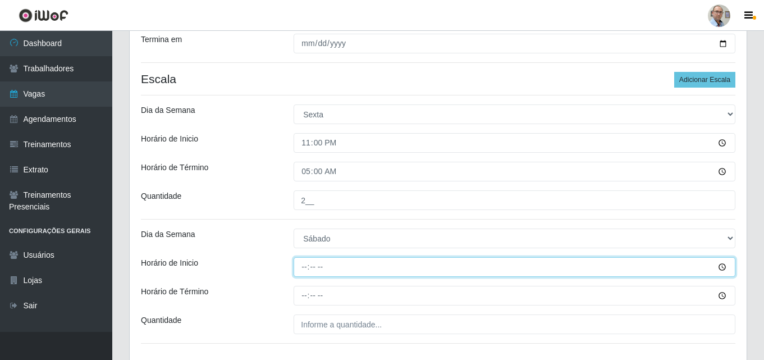
drag, startPoint x: 296, startPoint y: 264, endPoint x: 424, endPoint y: 315, distance: 137.8
click at [296, 264] on input "Horário de Inicio" at bounding box center [514, 267] width 442 height 20
type input "23:00"
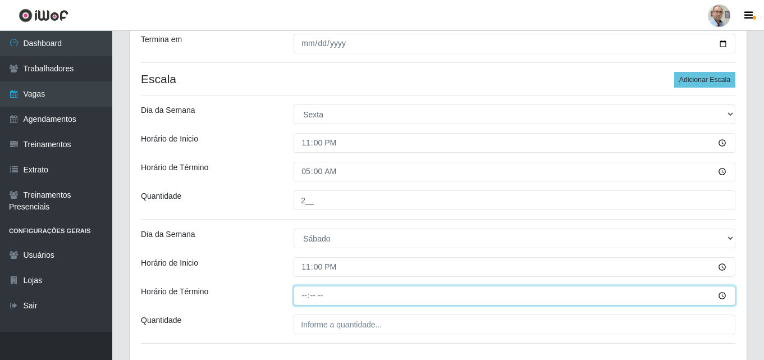
type input "05:00"
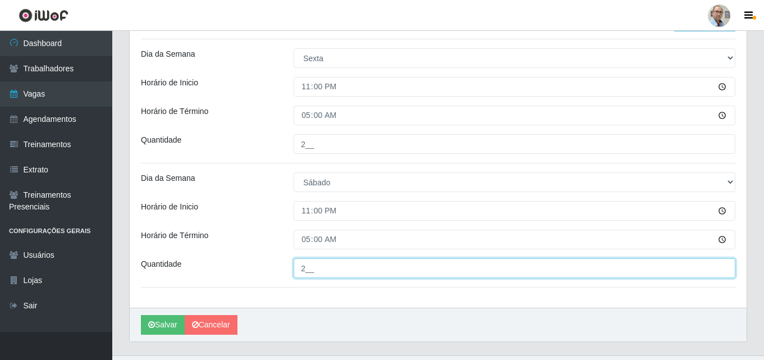
scroll to position [270, 0]
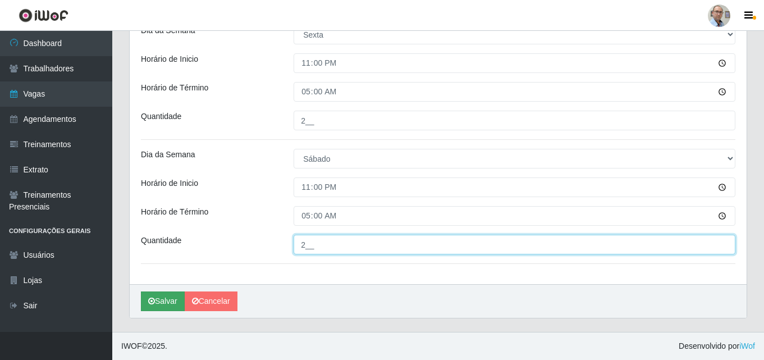
type input "2__"
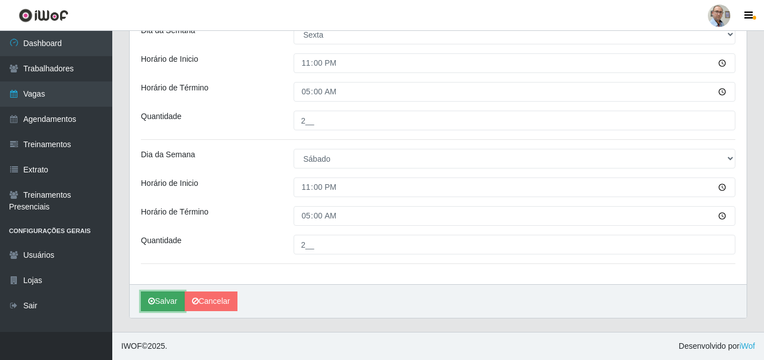
click at [163, 301] on button "Salvar" at bounding box center [163, 301] width 44 height 20
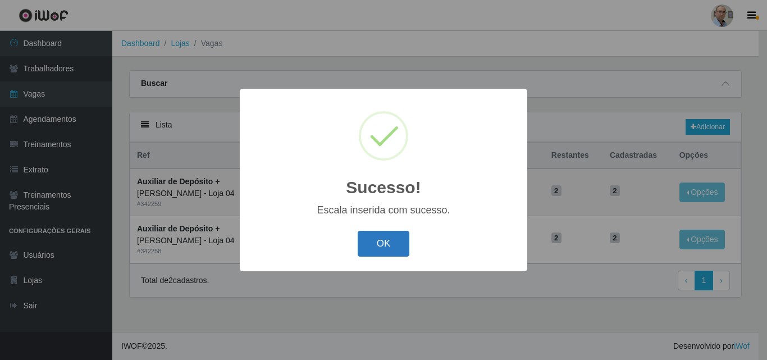
click at [385, 245] on button "OK" at bounding box center [383, 244] width 52 height 26
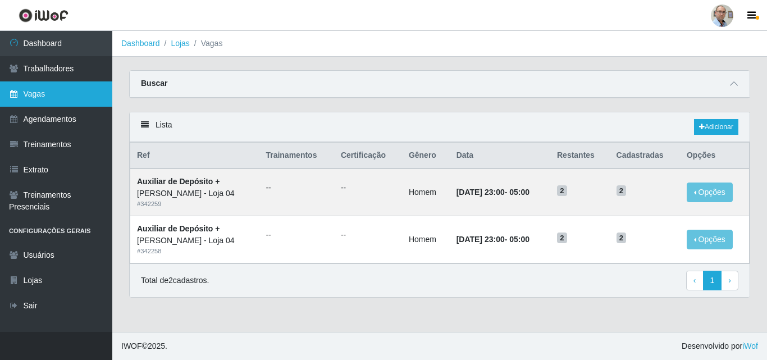
click at [35, 90] on link "Vagas" at bounding box center [56, 93] width 112 height 25
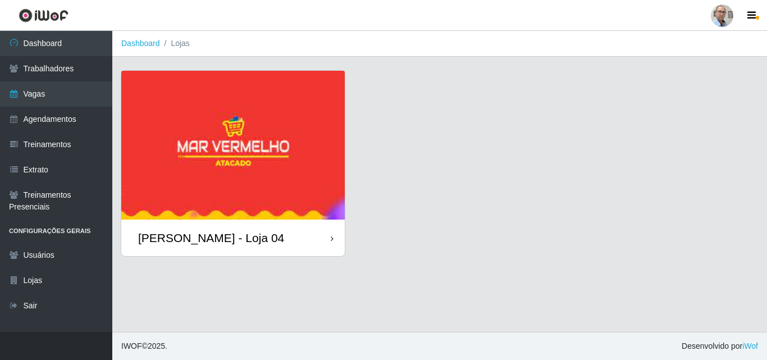
click at [186, 241] on div "[PERSON_NAME] - Loja 04" at bounding box center [211, 238] width 146 height 14
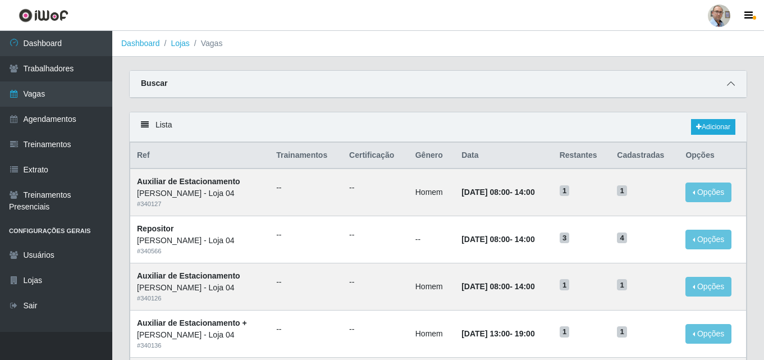
click at [731, 84] on icon at bounding box center [731, 84] width 8 height 8
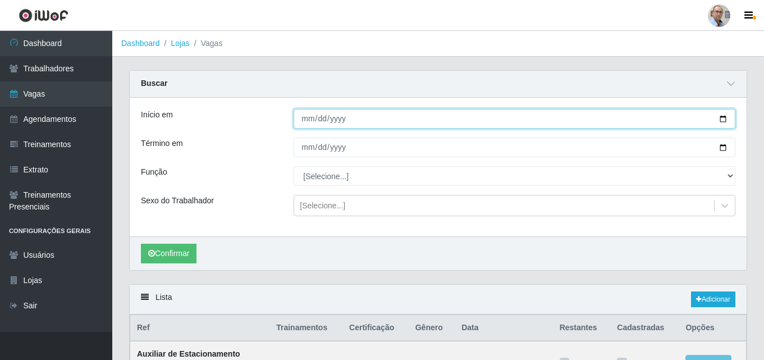
click at [726, 118] on input "Início em" at bounding box center [514, 119] width 442 height 20
type input "[DATE]"
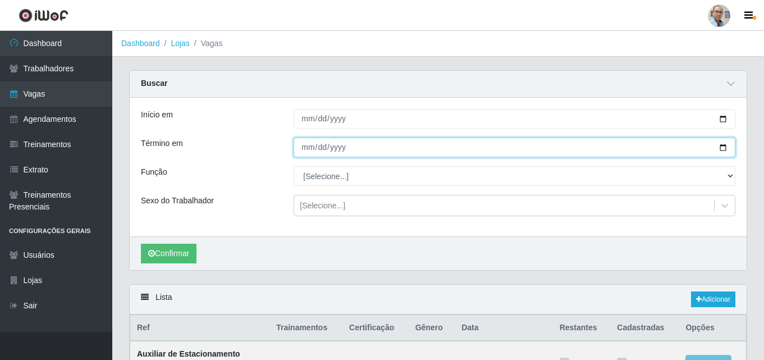
click at [724, 145] on input "Término em" at bounding box center [514, 147] width 442 height 20
type input "[DATE]"
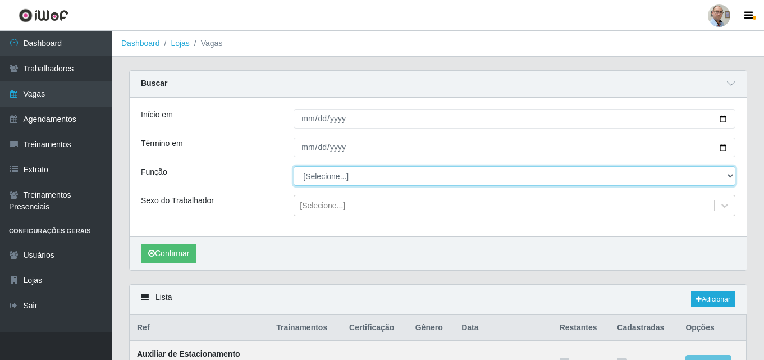
click at [329, 177] on select "[Selecione...] ASG ASG + ASG ++ Auxiliar de Depósito Auxiliar de Depósito + Aux…" at bounding box center [514, 176] width 442 height 20
select select "110"
click at [293, 167] on select "[Selecione...] ASG ASG + ASG ++ Auxiliar de Depósito Auxiliar de Depósito + Aux…" at bounding box center [514, 176] width 442 height 20
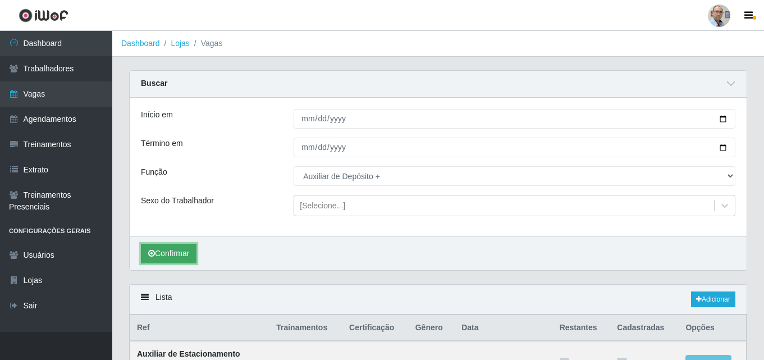
click at [160, 253] on button "Confirmar" at bounding box center [169, 254] width 56 height 20
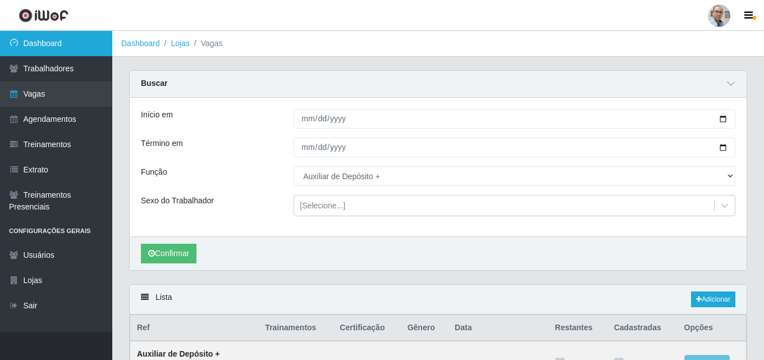
click at [52, 35] on link "Dashboard" at bounding box center [56, 43] width 112 height 25
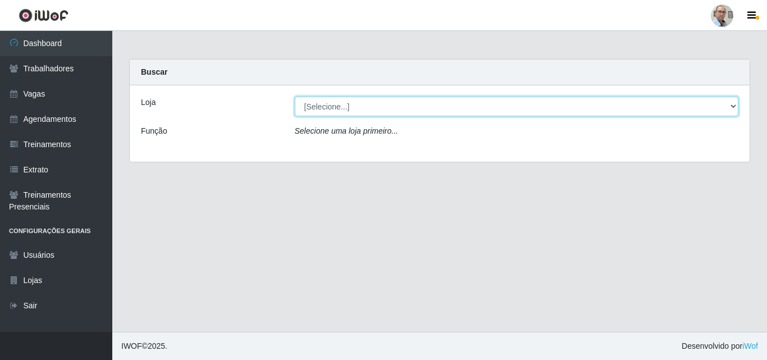
click at [353, 106] on select "[Selecione...] Mar Vermelho - Loja 04" at bounding box center [517, 107] width 444 height 20
select select "251"
click at [295, 97] on select "[Selecione...] Mar Vermelho - Loja 04" at bounding box center [517, 107] width 444 height 20
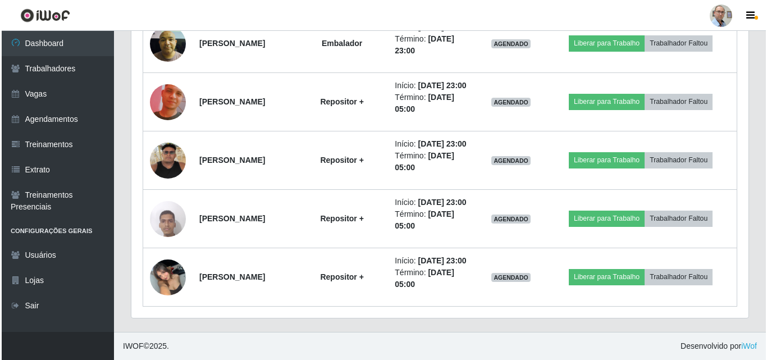
scroll to position [2150, 0]
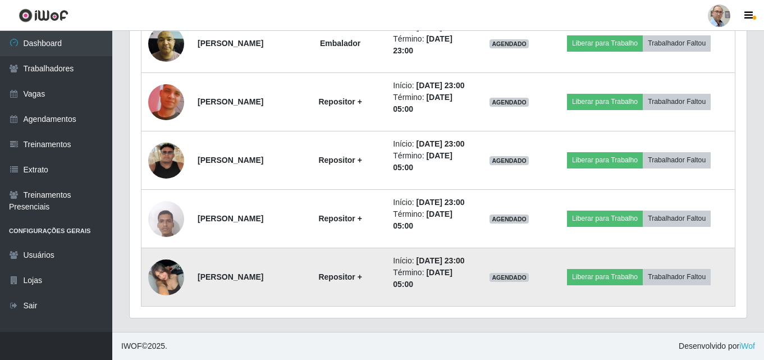
click at [167, 275] on img at bounding box center [166, 277] width 36 height 48
click at [170, 268] on img at bounding box center [166, 277] width 36 height 48
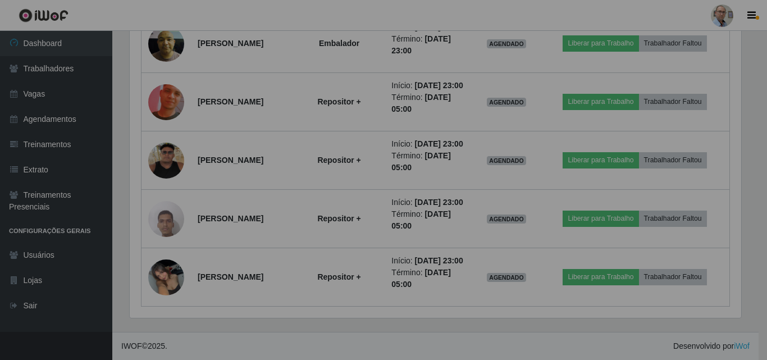
scroll to position [233, 617]
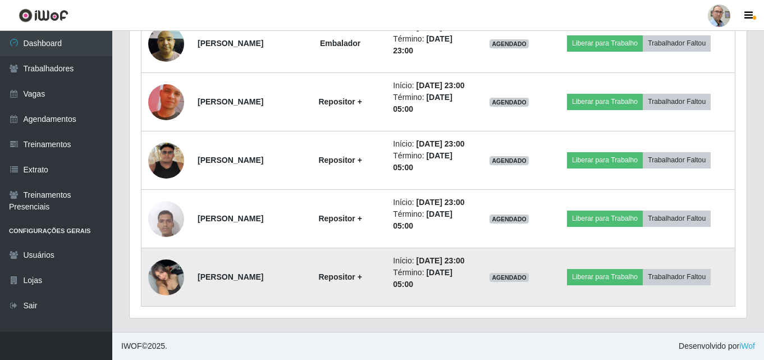
click at [168, 269] on img at bounding box center [166, 277] width 36 height 48
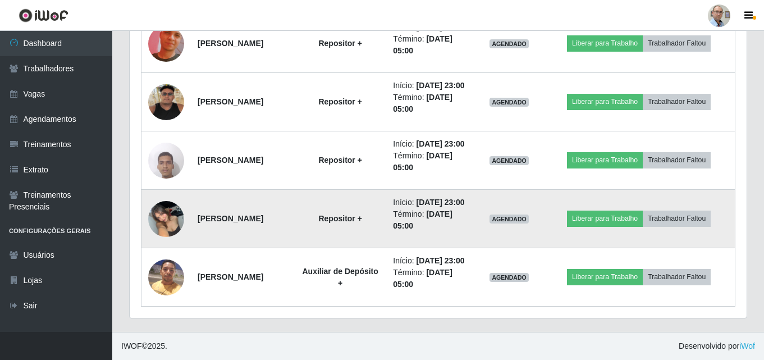
click at [179, 242] on img at bounding box center [166, 219] width 36 height 48
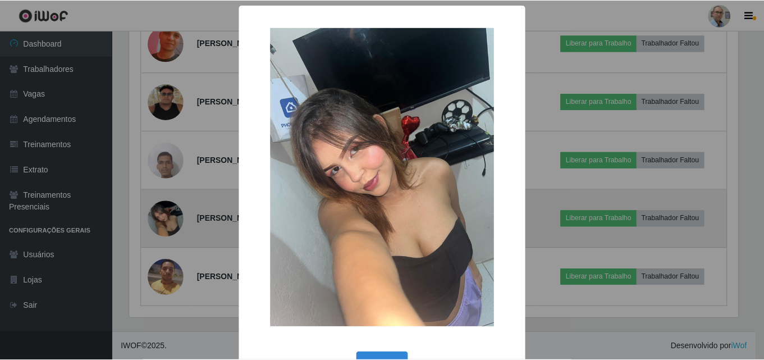
scroll to position [233, 611]
click at [179, 270] on div "× OK Cancel" at bounding box center [383, 180] width 767 height 360
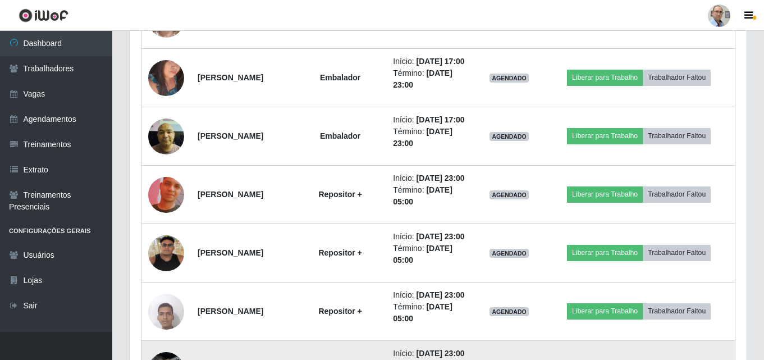
scroll to position [1715, 0]
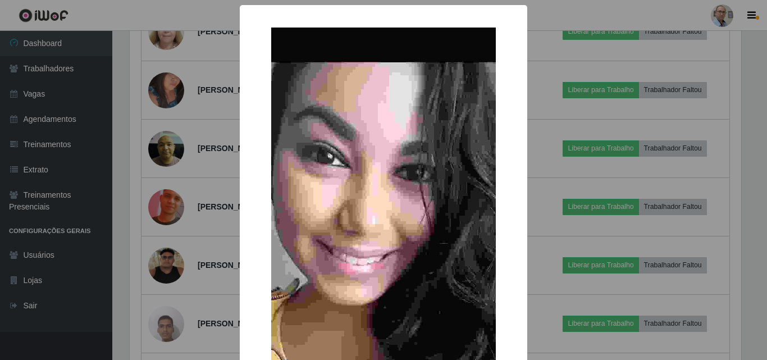
click at [166, 209] on div "× OK Cancel" at bounding box center [383, 180] width 767 height 360
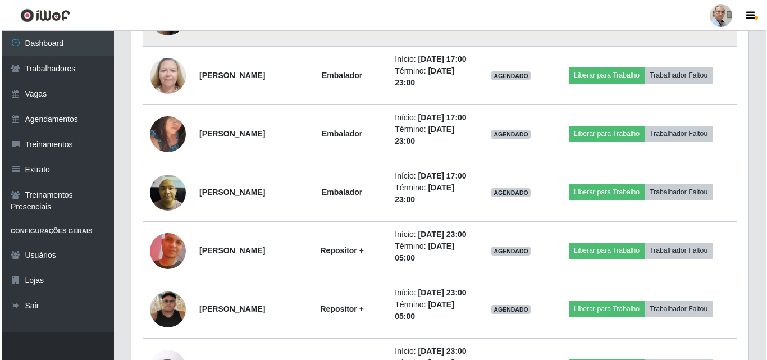
scroll to position [1659, 0]
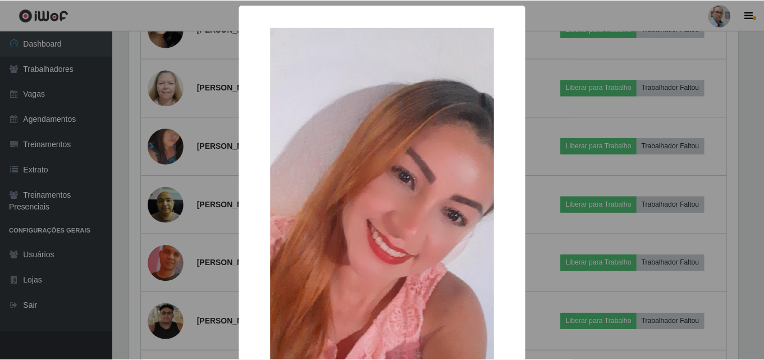
scroll to position [233, 611]
click at [170, 126] on div "× OK Cancel" at bounding box center [383, 180] width 767 height 360
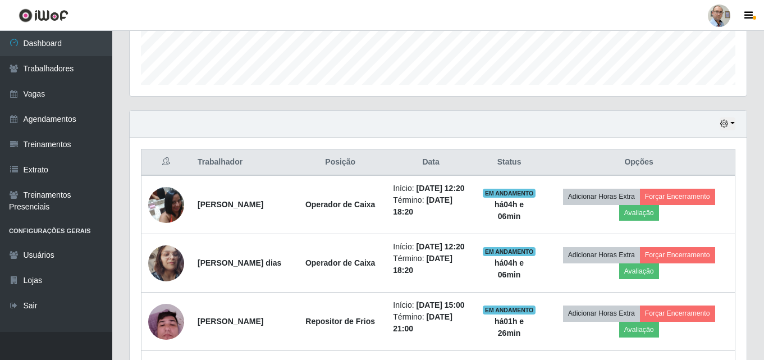
scroll to position [312, 0]
